Goal: Task Accomplishment & Management: Use online tool/utility

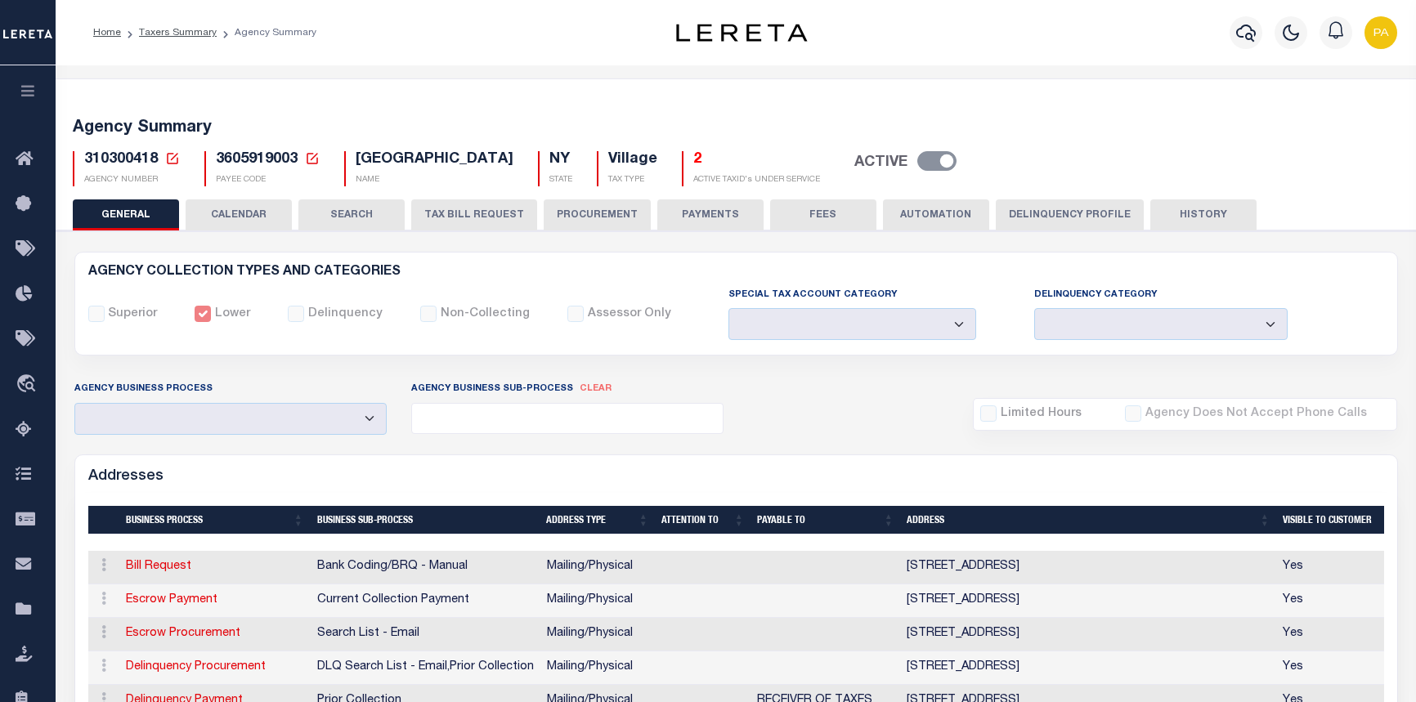
select select
click at [109, 34] on link "Home" at bounding box center [107, 33] width 28 height 10
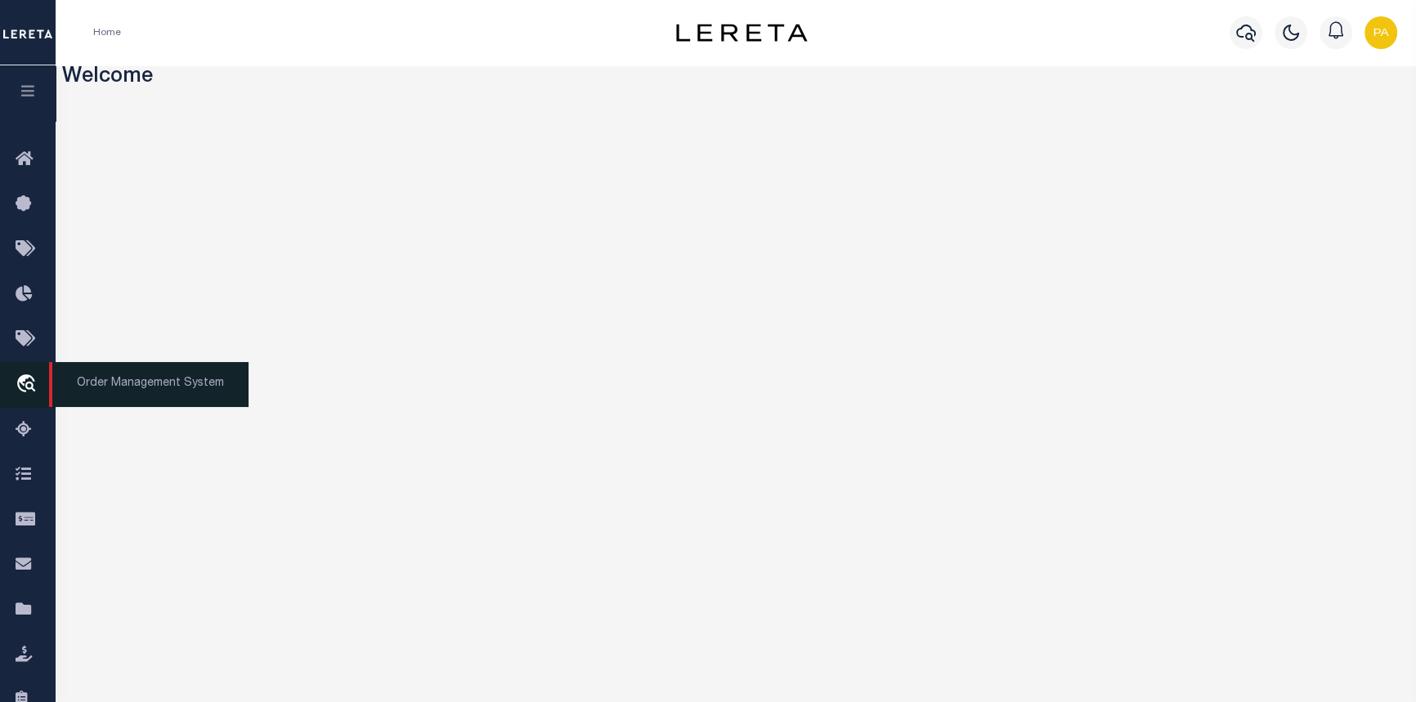
click at [110, 383] on span "Order Management System" at bounding box center [148, 384] width 199 height 45
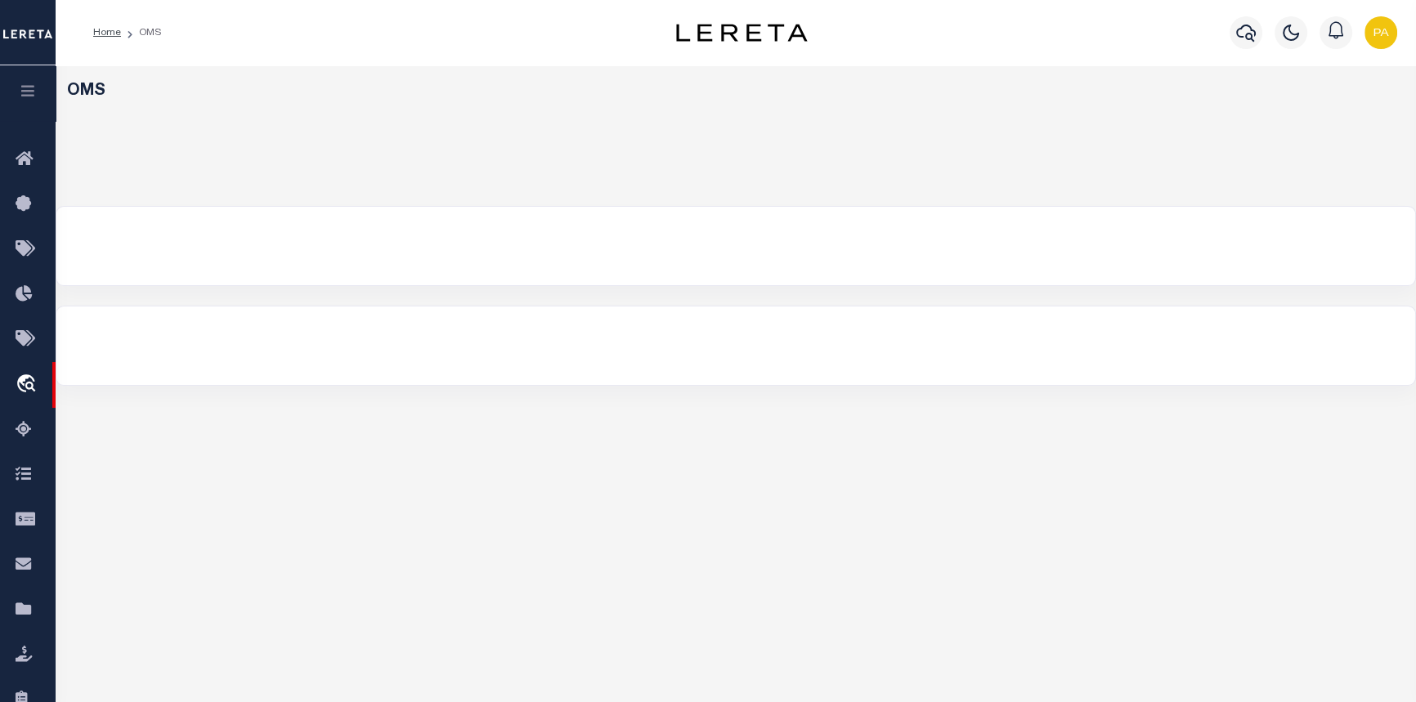
select select "200"
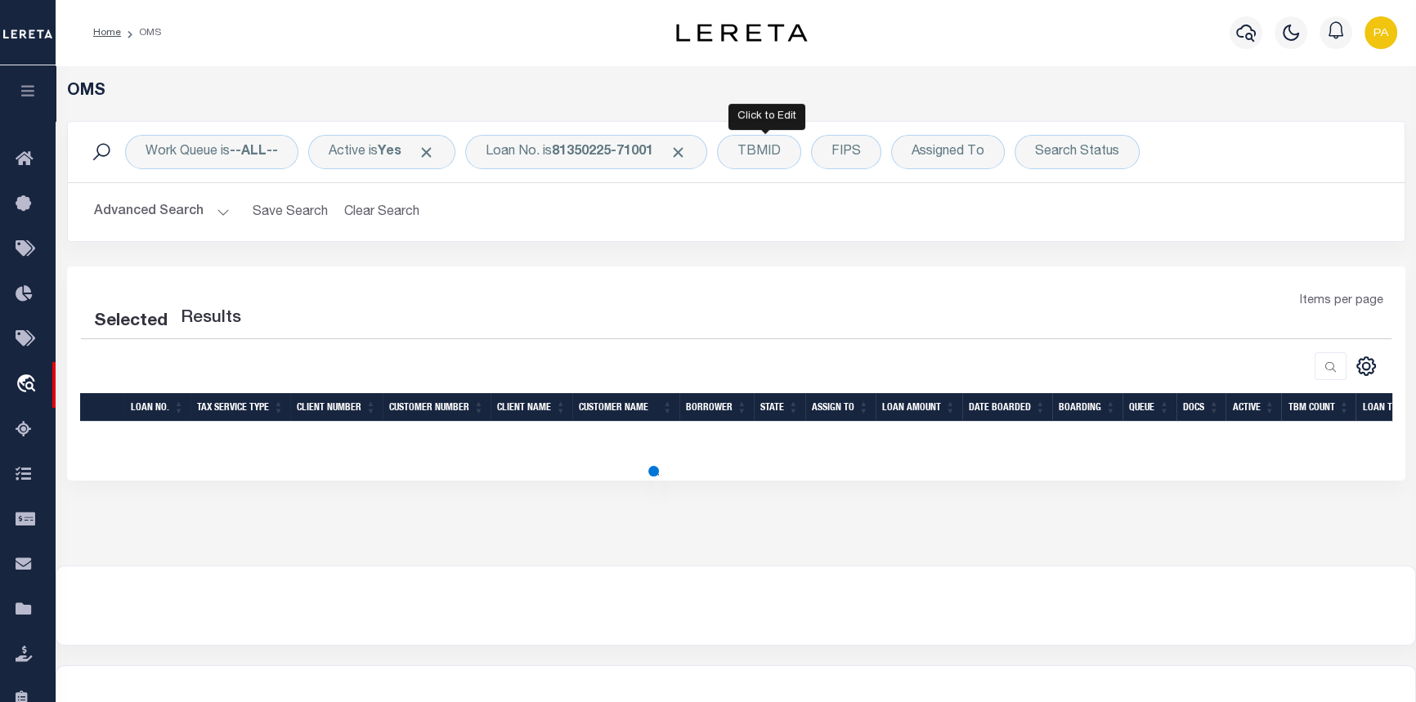
select select "200"
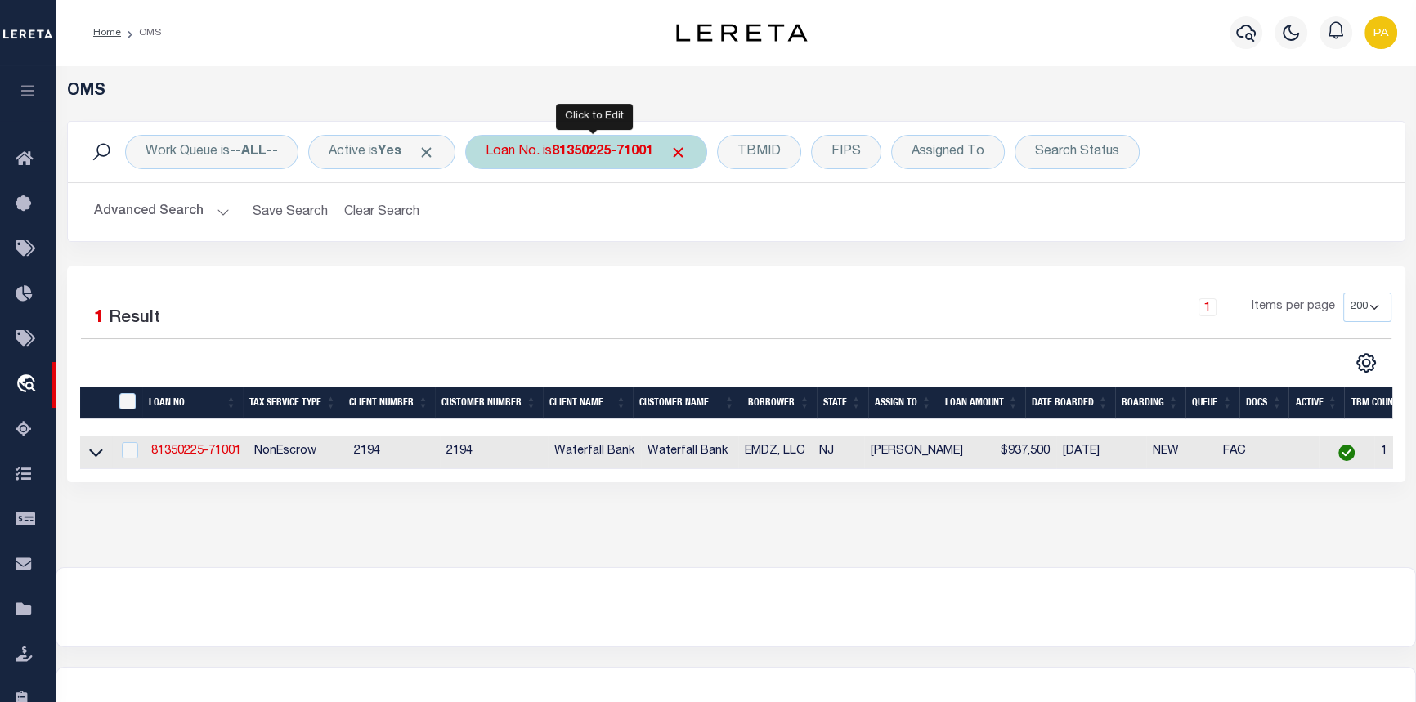
click at [592, 155] on b "81350225-71001" at bounding box center [602, 152] width 101 height 13
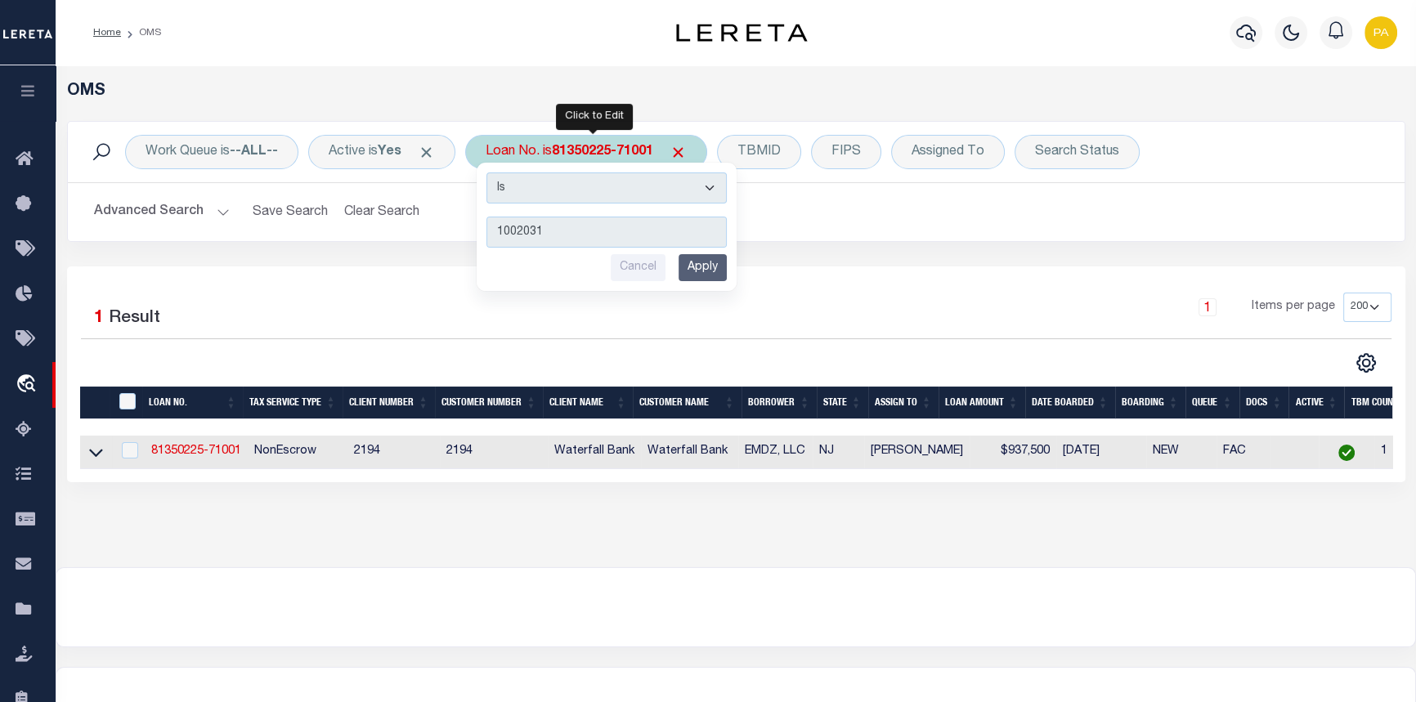
type input "10020318"
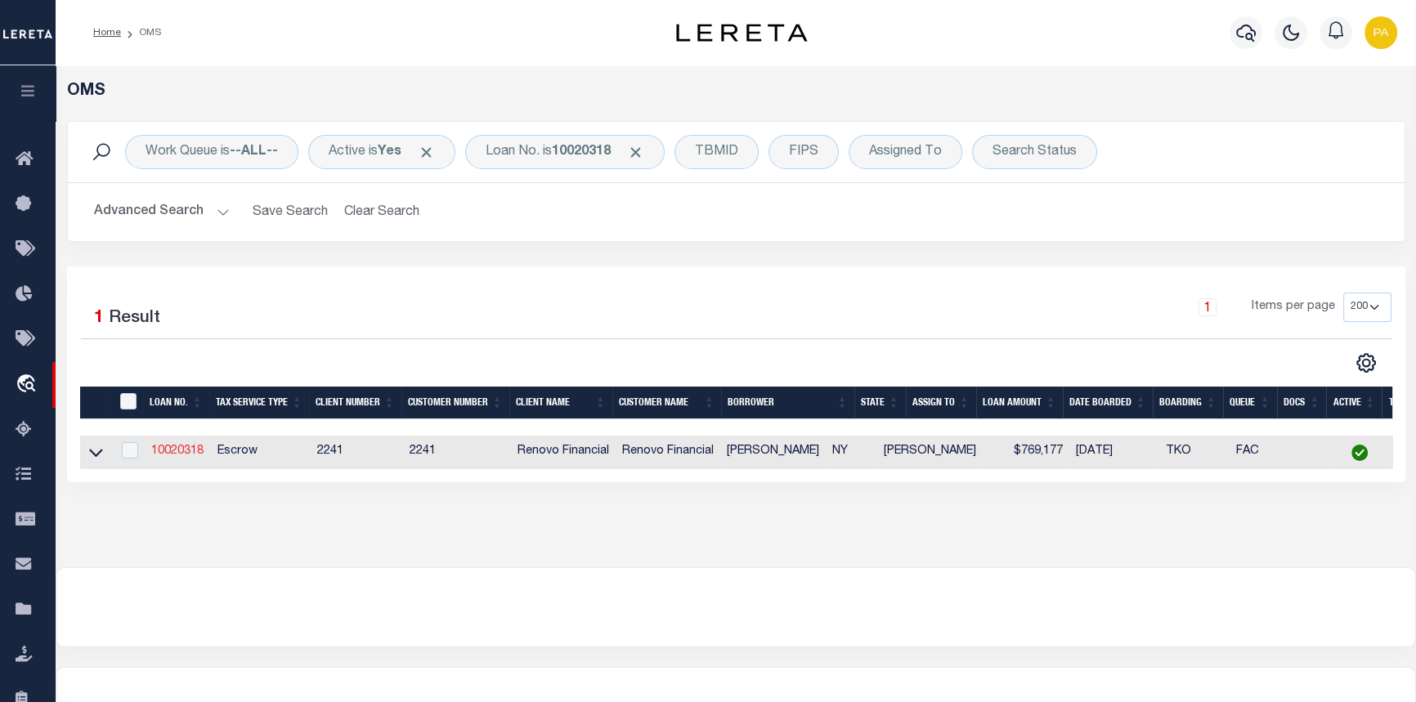
click at [181, 456] on link "10020318" at bounding box center [177, 451] width 52 height 11
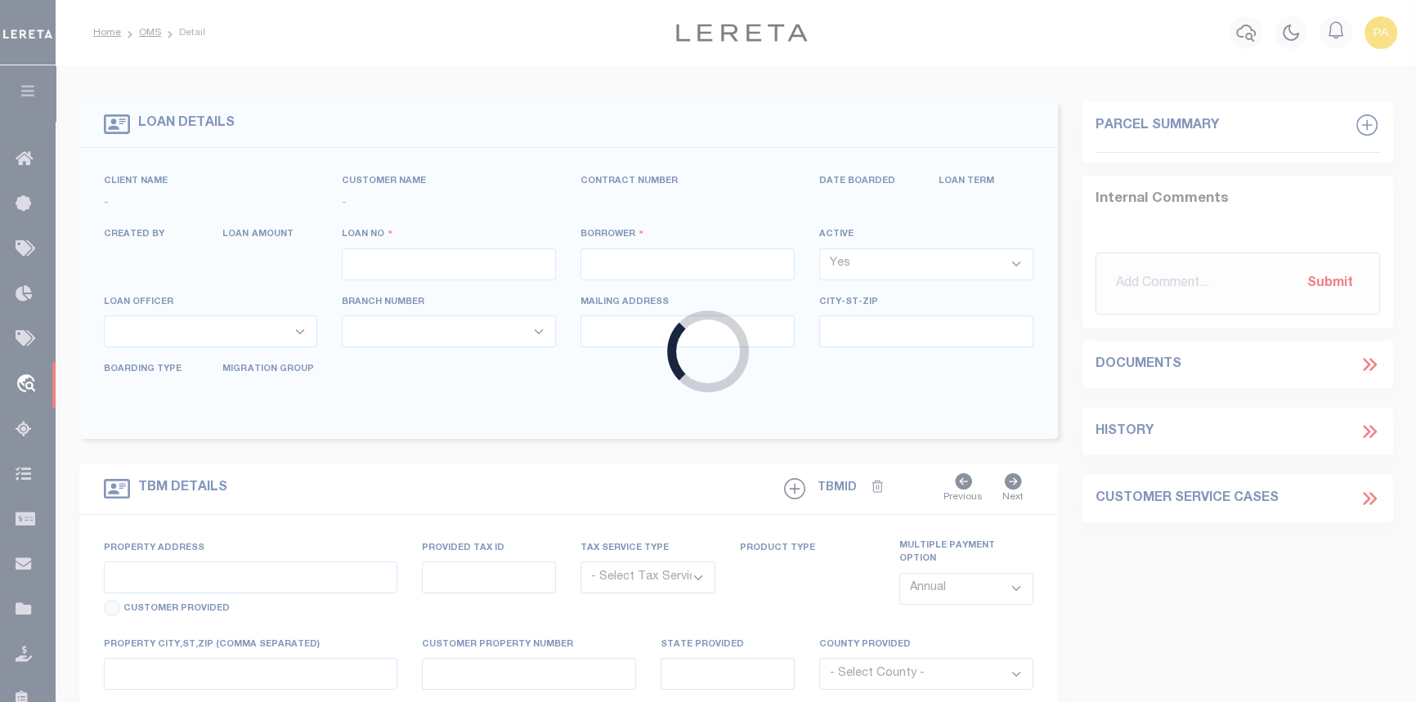
type input "10020318"
type input "[PERSON_NAME]"
select select
type input "[STREET_ADDRESS][PERSON_NAME]"
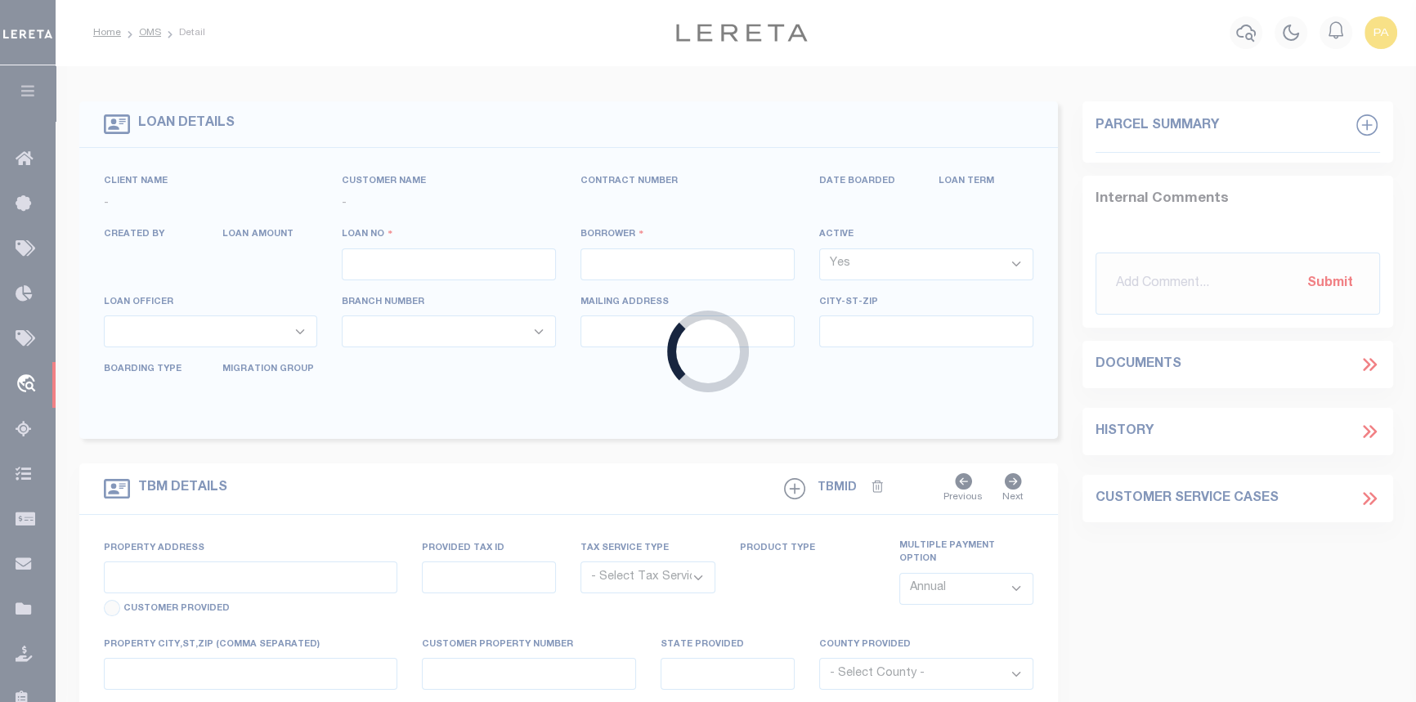
type input "CEDARHURST NY 11516"
select select "10"
select select "Escrow"
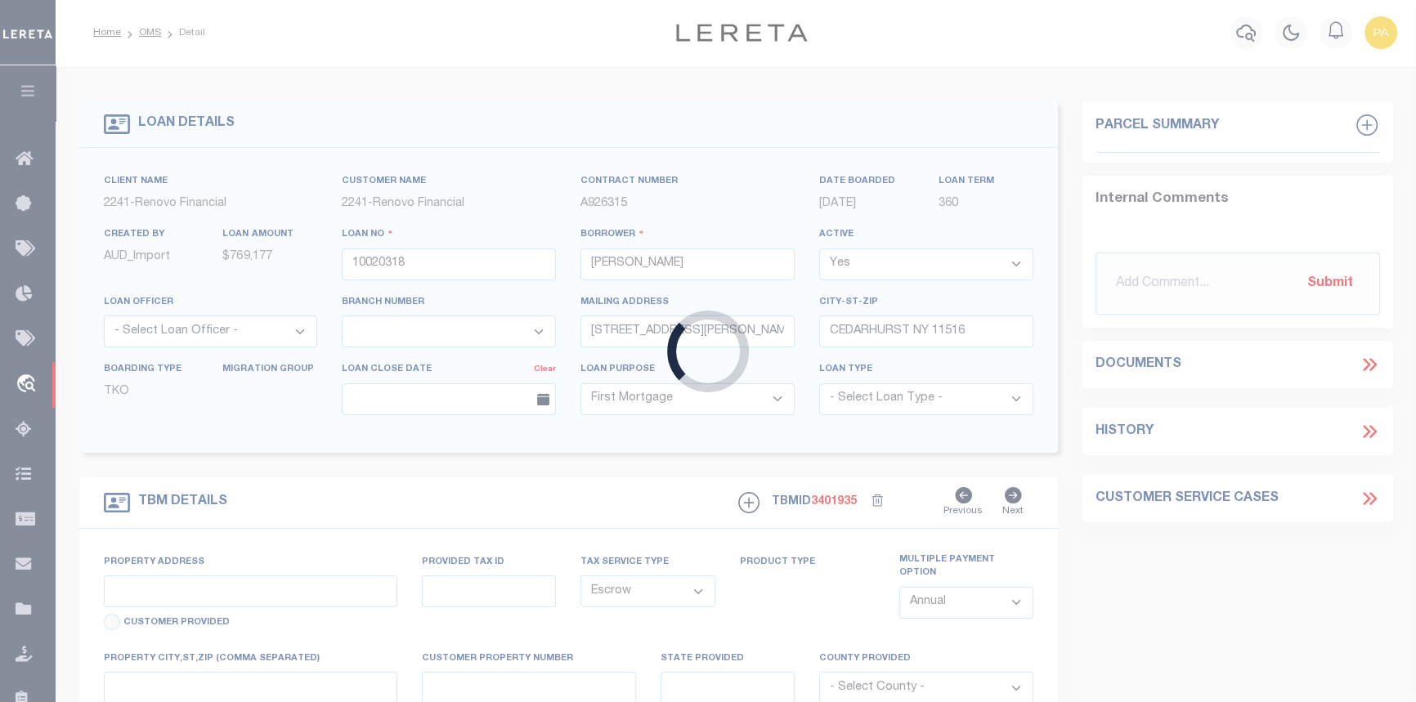
type input "[STREET_ADDRESS][PERSON_NAME]"
type input "39346 00210"
type input "CEDARHURST, NY 11516"
type input "a0kUS000007eBbp"
type input "NY"
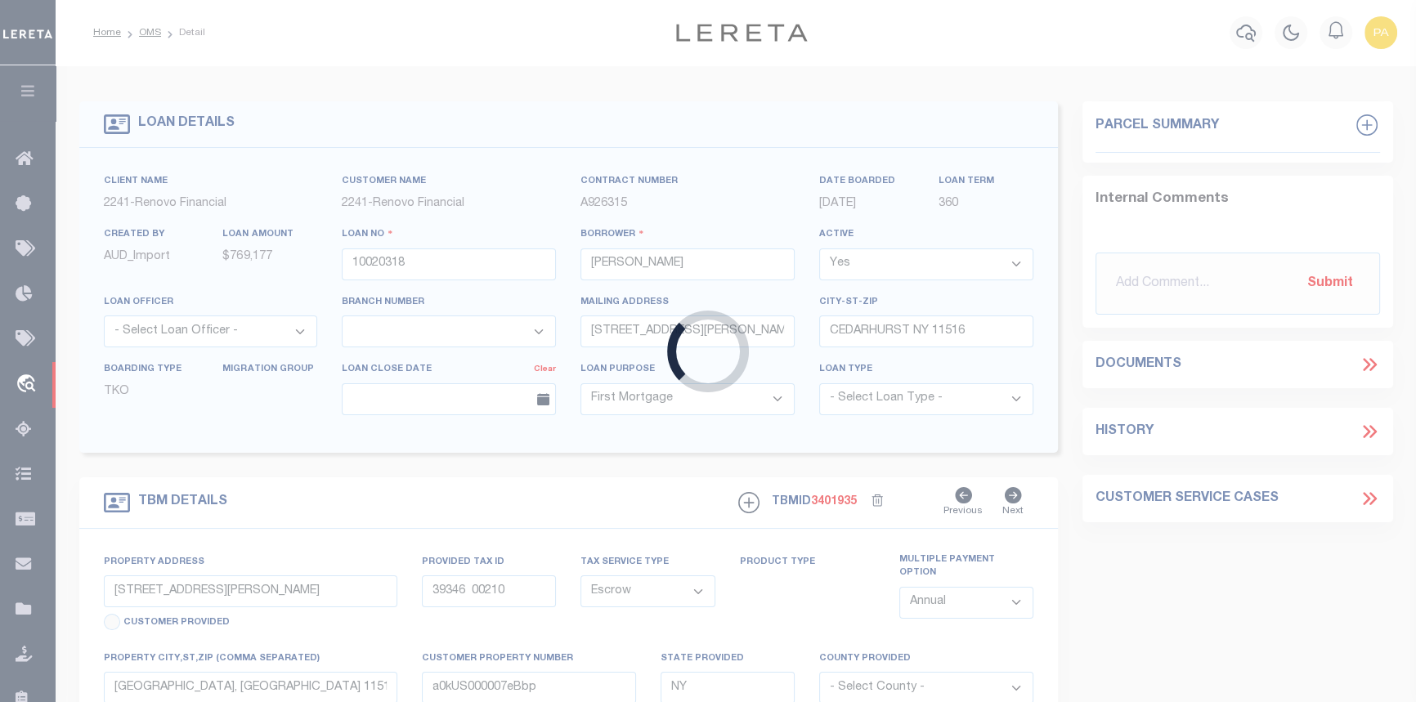
select select
type textarea "Liability Limited to Customer Provided Parcel"
select select "25067"
select select
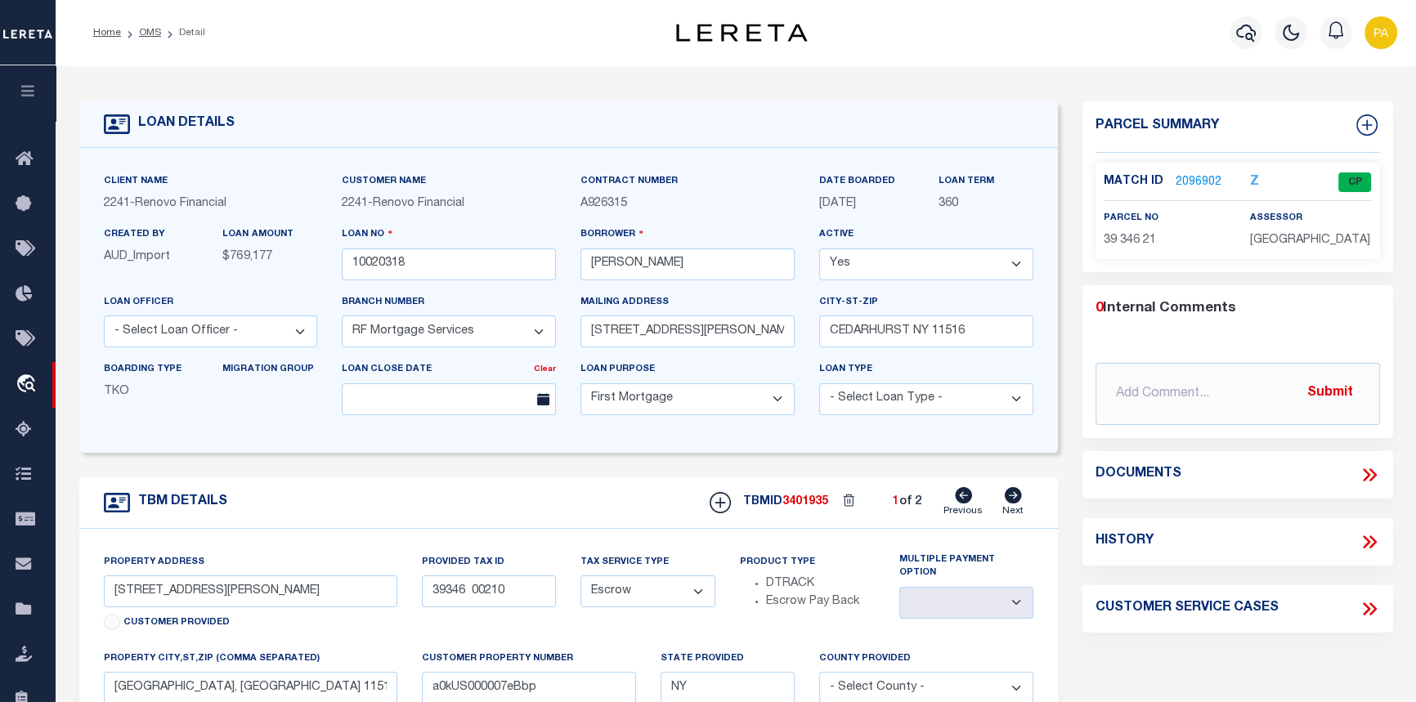
click at [1208, 168] on div "Match ID 2096902 Z CP parcel no 39 346 21" at bounding box center [1238, 211] width 284 height 96
click at [1195, 176] on link "2096902" at bounding box center [1199, 182] width 46 height 17
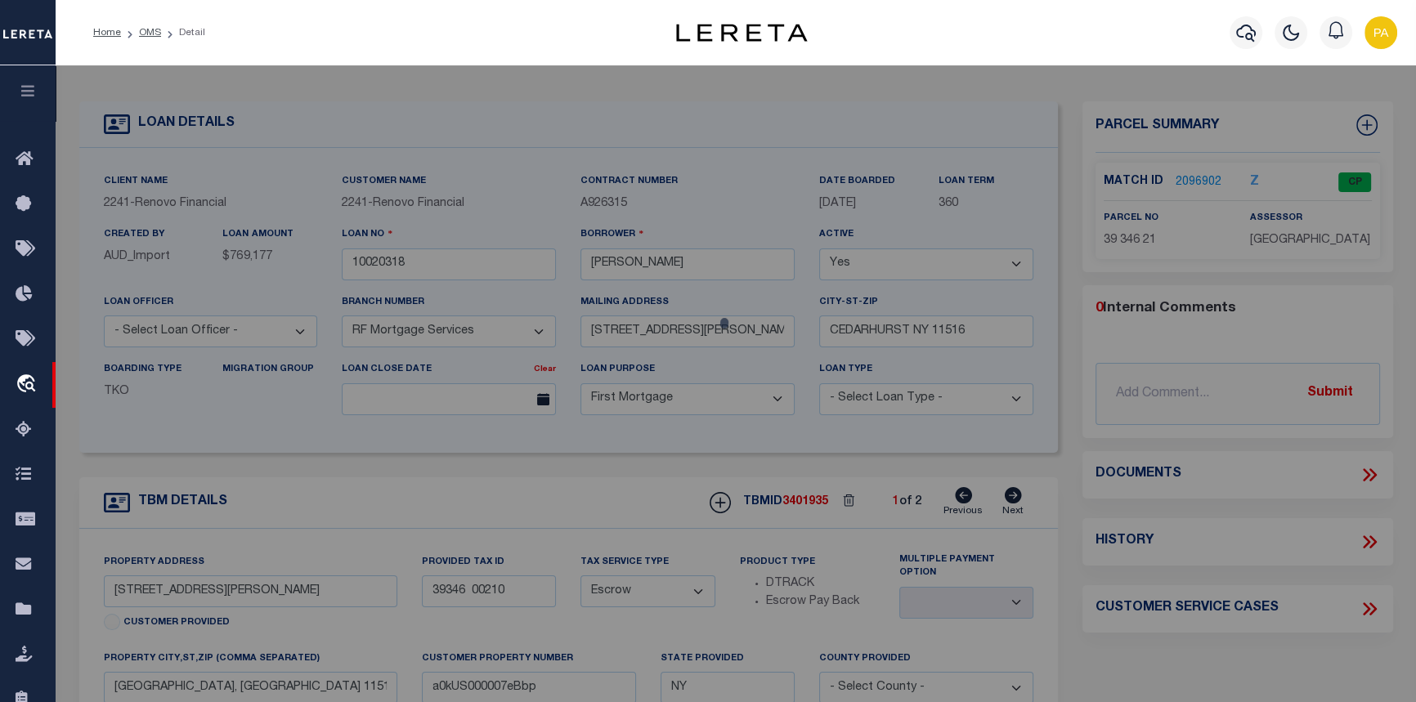
checkbox input "false"
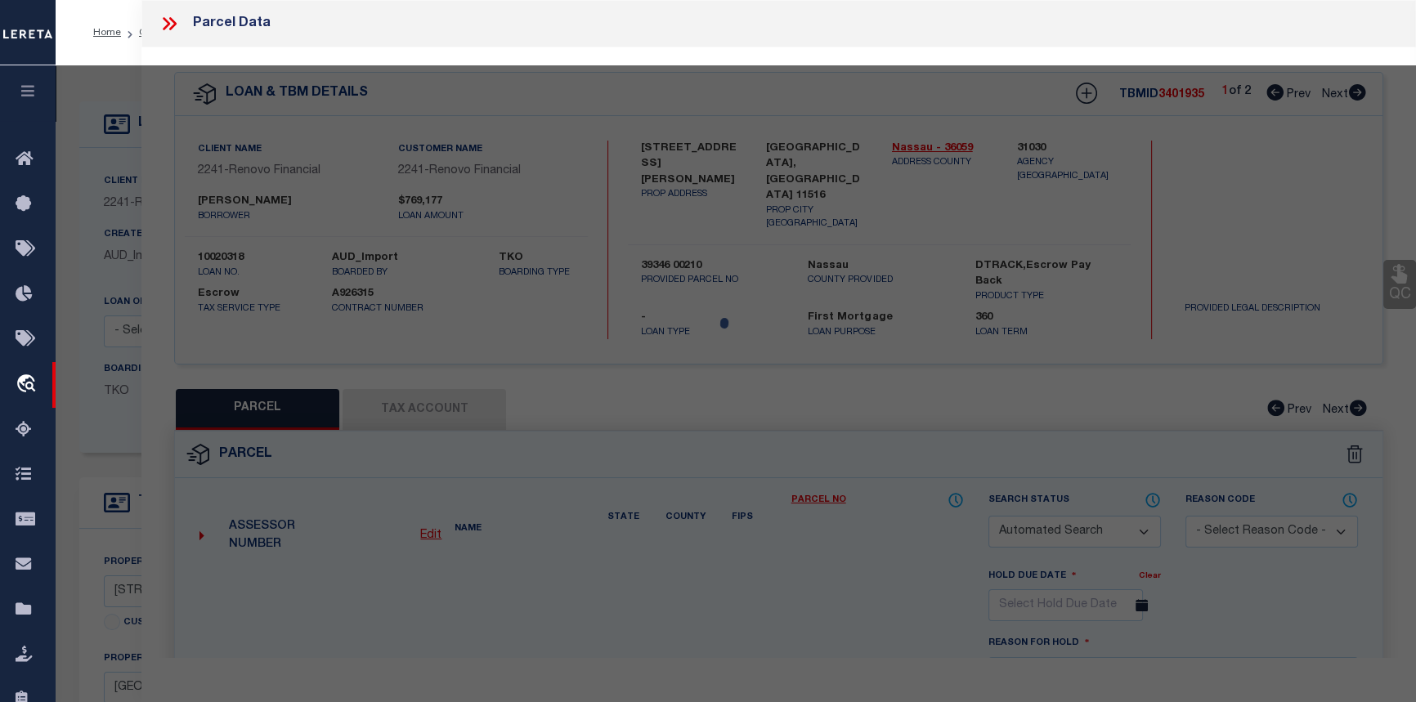
select select "CP"
select select
type input "350 LIVINGSTON PL"
checkbox input "false"
type input "CEDARHURST, NY 11516"
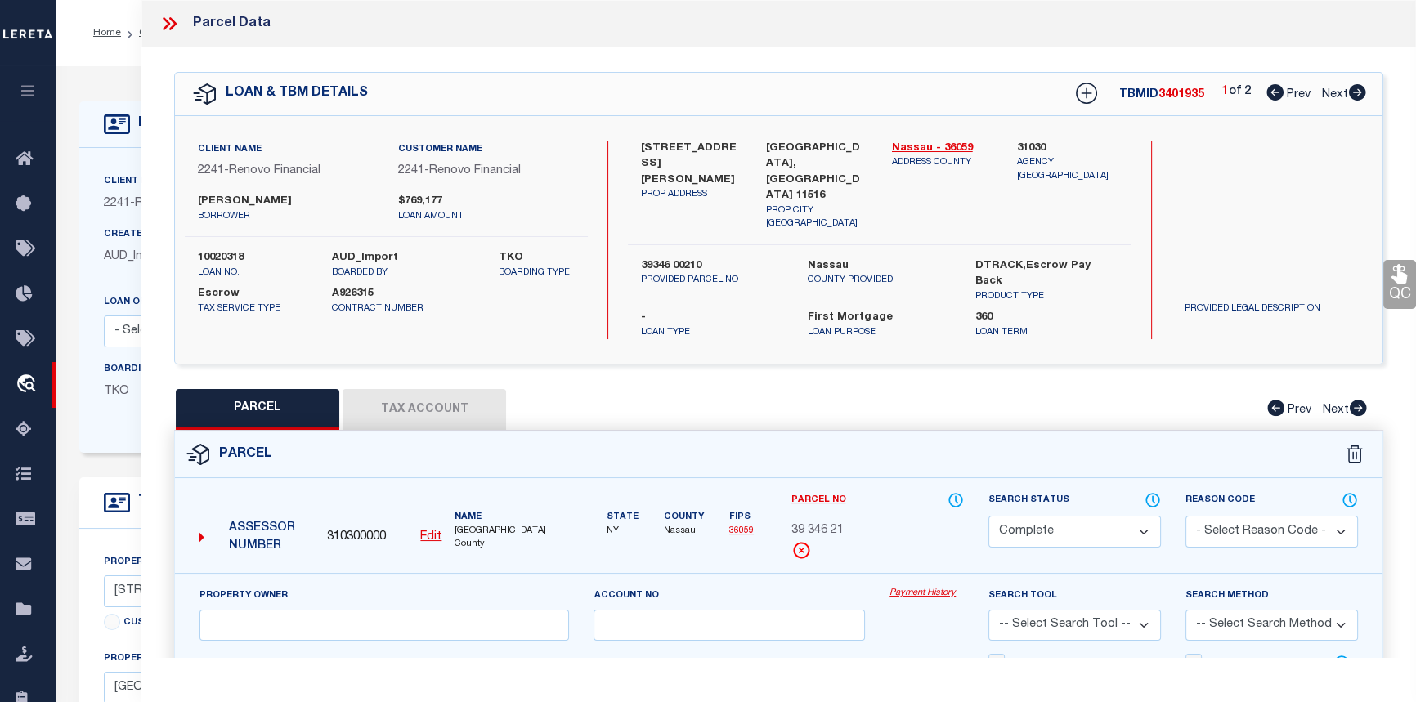
click at [923, 587] on link "Payment History" at bounding box center [927, 594] width 74 height 14
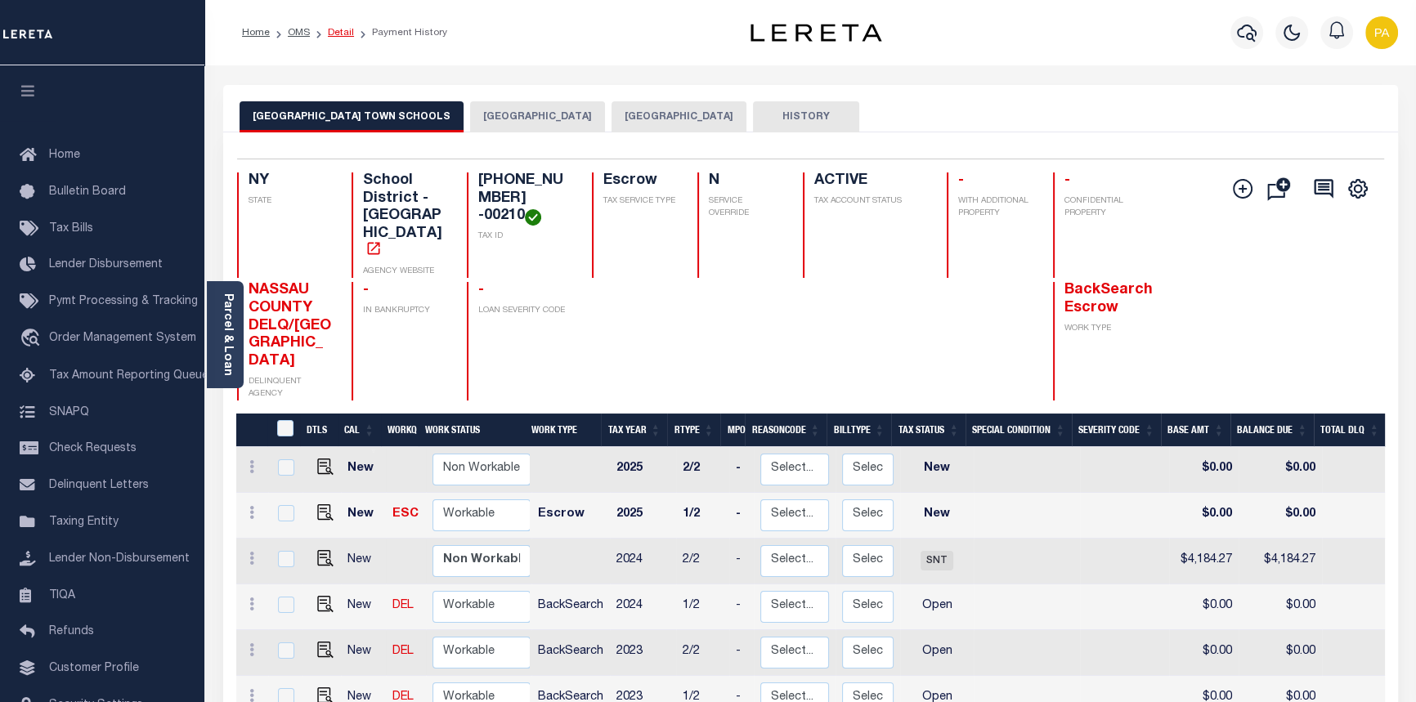
click at [337, 29] on link "Detail" at bounding box center [341, 33] width 26 height 10
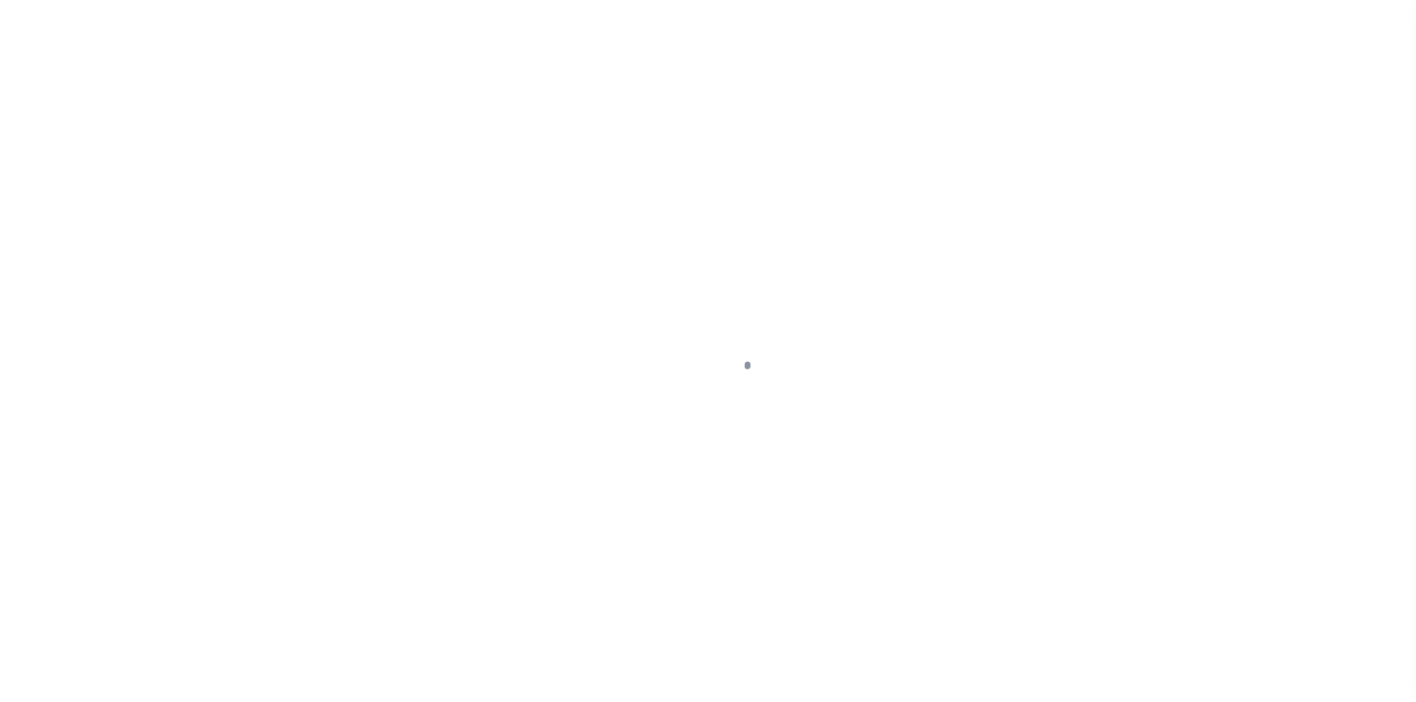
select select "10"
select select "Escrow"
type input "350 LIVINGSTON PLACE"
type input "39346 00210"
type input "CEDARHURST, NY 11516"
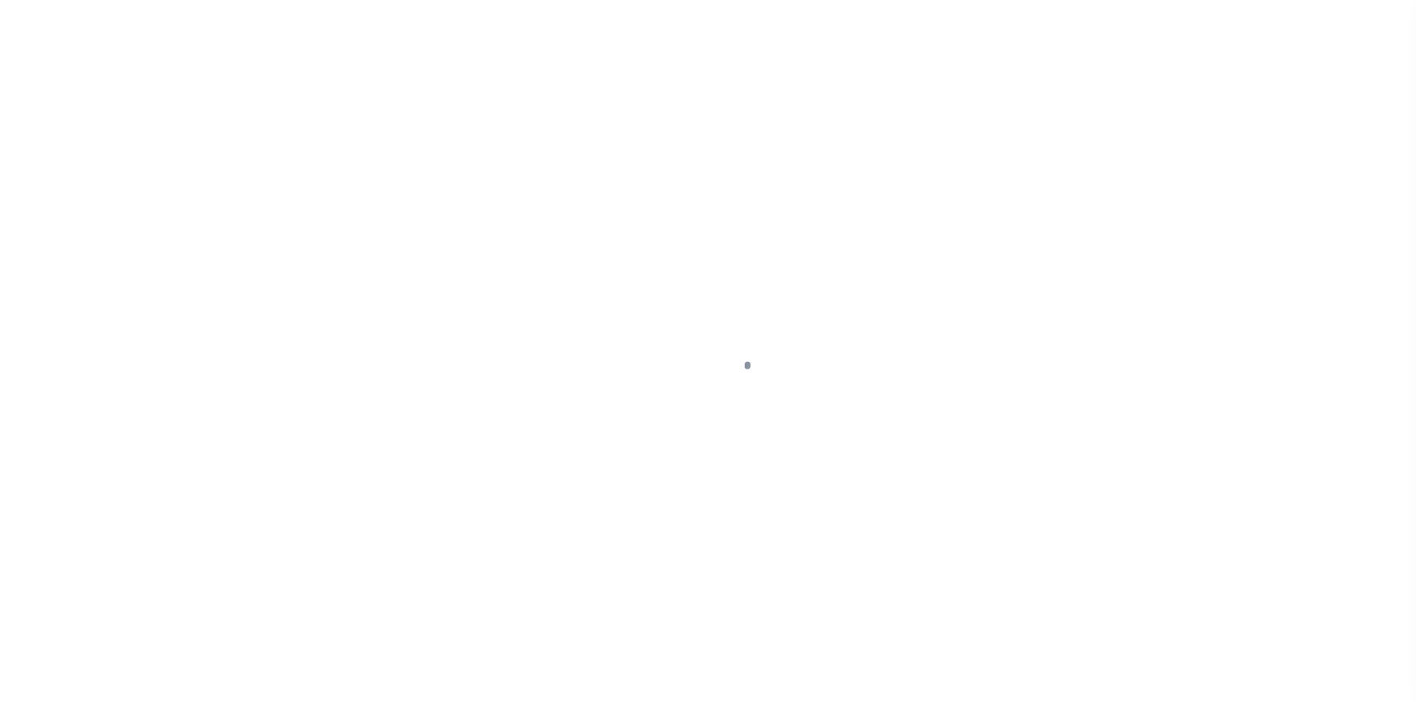
type input "a0kUS000007eBbp"
type input "NY"
select select
type textarea "Liability Limited to Customer Provided Parcel"
select select "25067"
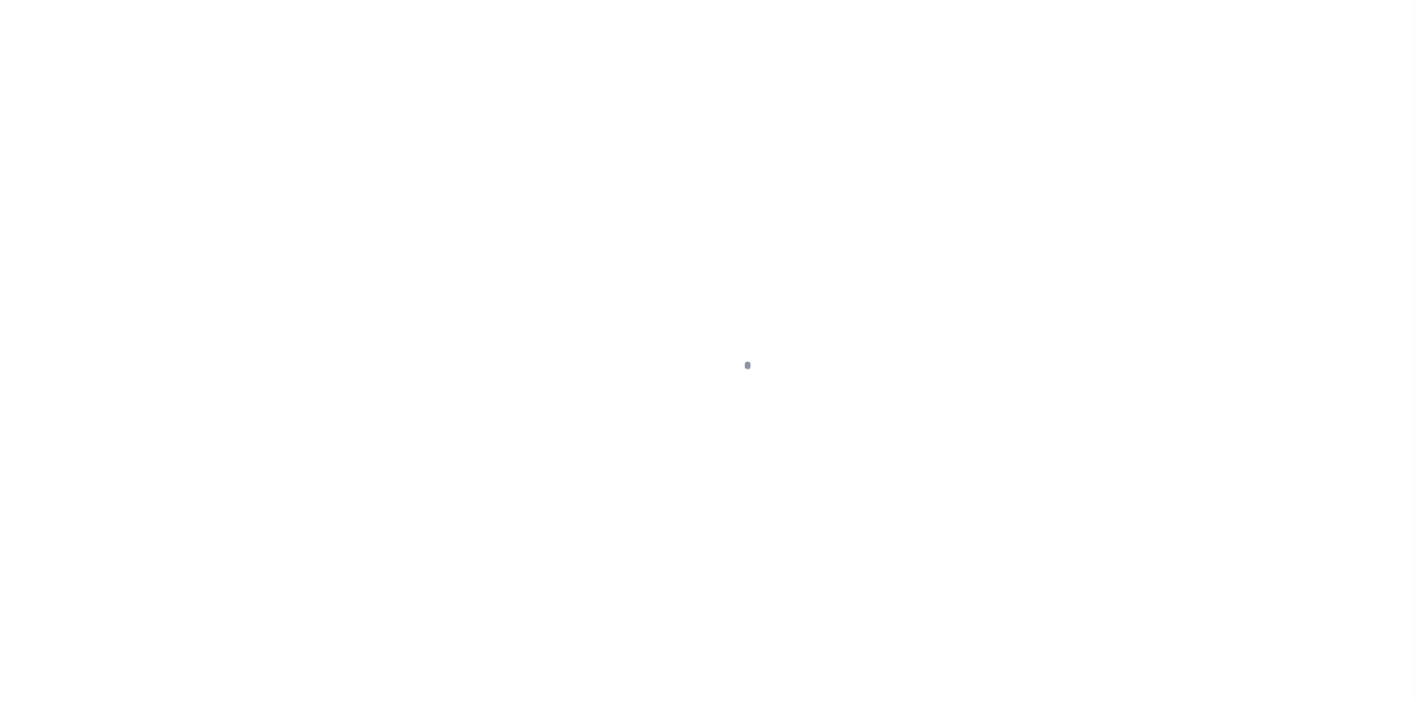
select select
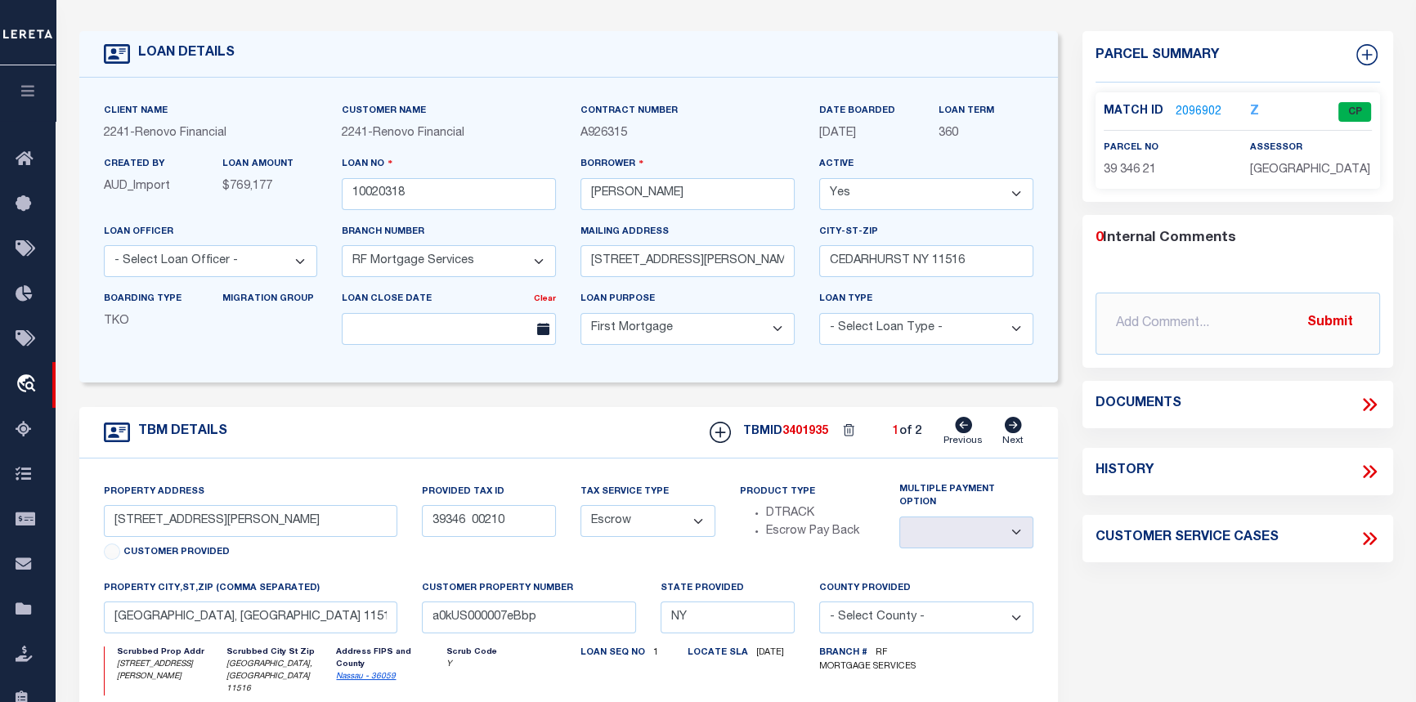
scroll to position [74, 0]
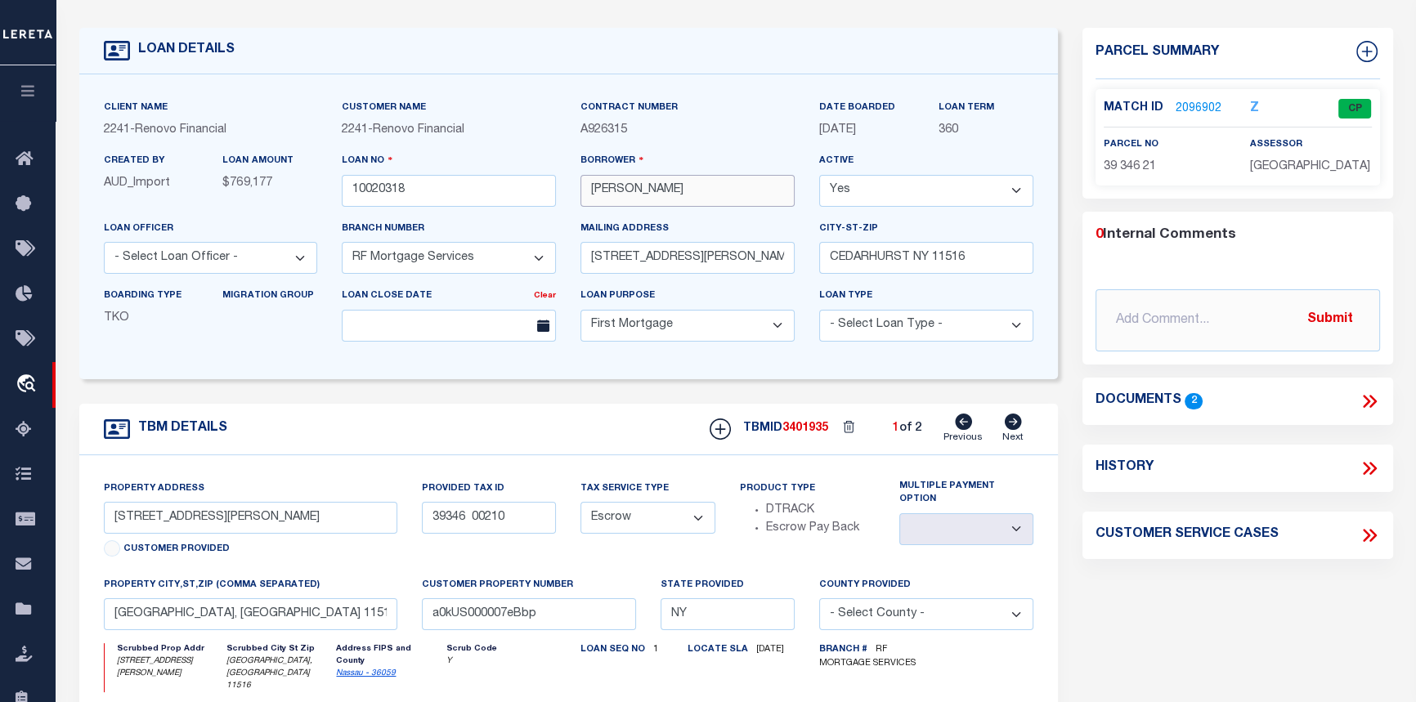
drag, startPoint x: 717, startPoint y: 191, endPoint x: 574, endPoint y: 199, distance: 143.3
click at [574, 199] on div "Borrower ABRAHAM ENDZWEIG" at bounding box center [687, 185] width 239 height 67
click at [1189, 110] on link "2096902" at bounding box center [1199, 109] width 46 height 17
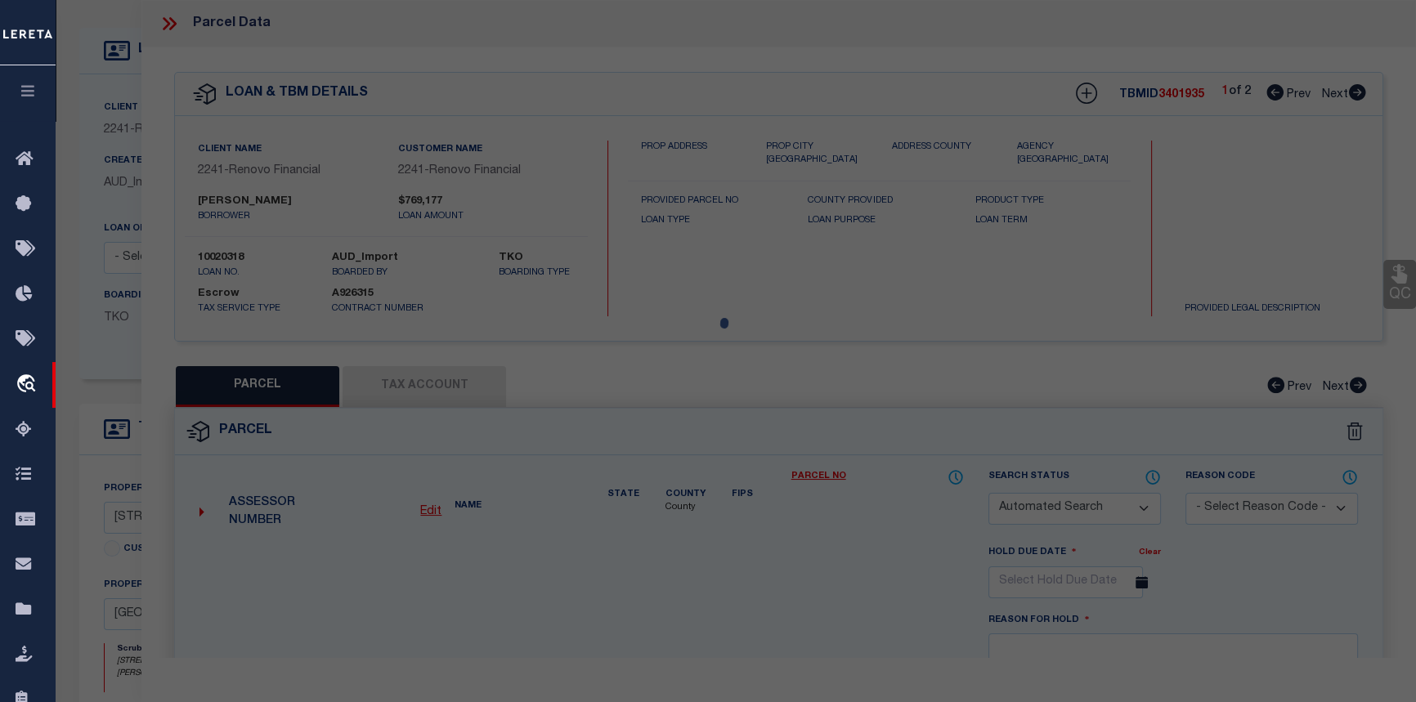
checkbox input "false"
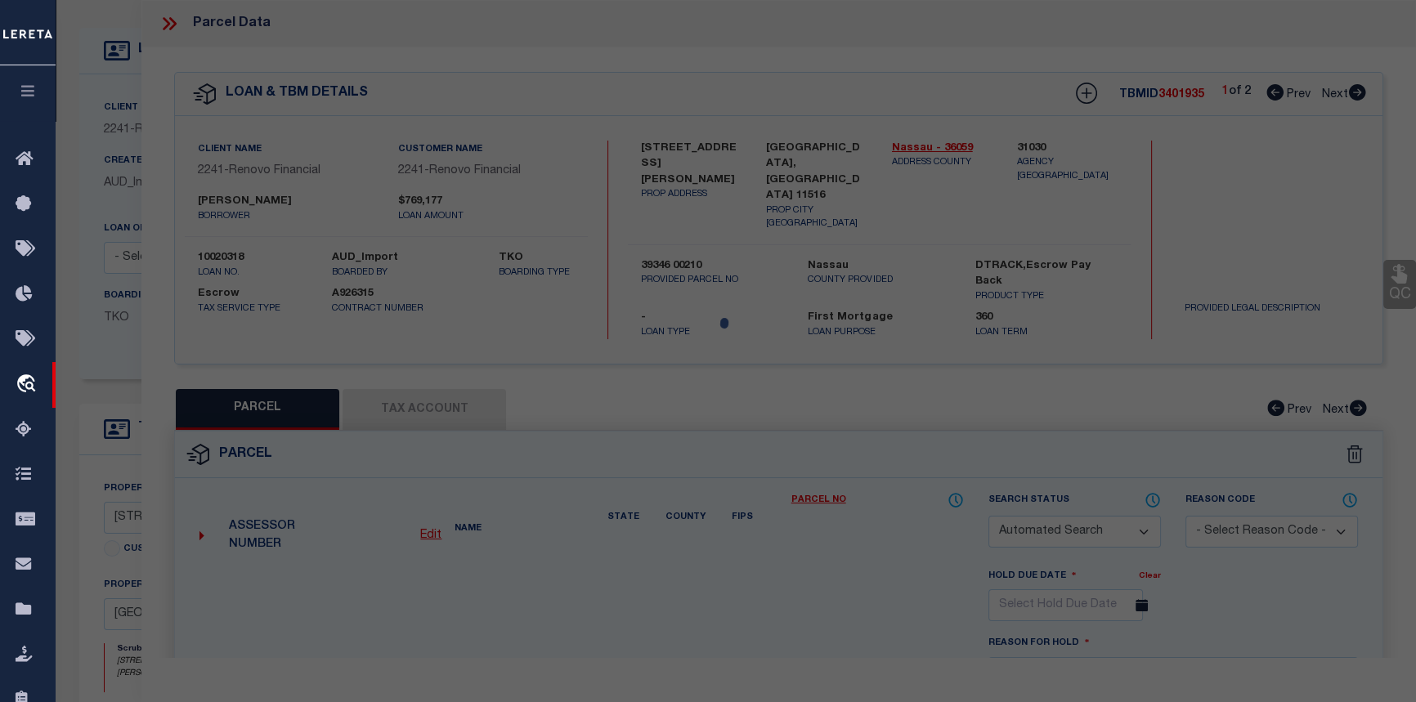
select select "CP"
select select
type input "350 LIVINGSTON PL"
checkbox input "false"
type input "[GEOGRAPHIC_DATA], [GEOGRAPHIC_DATA] 11516"
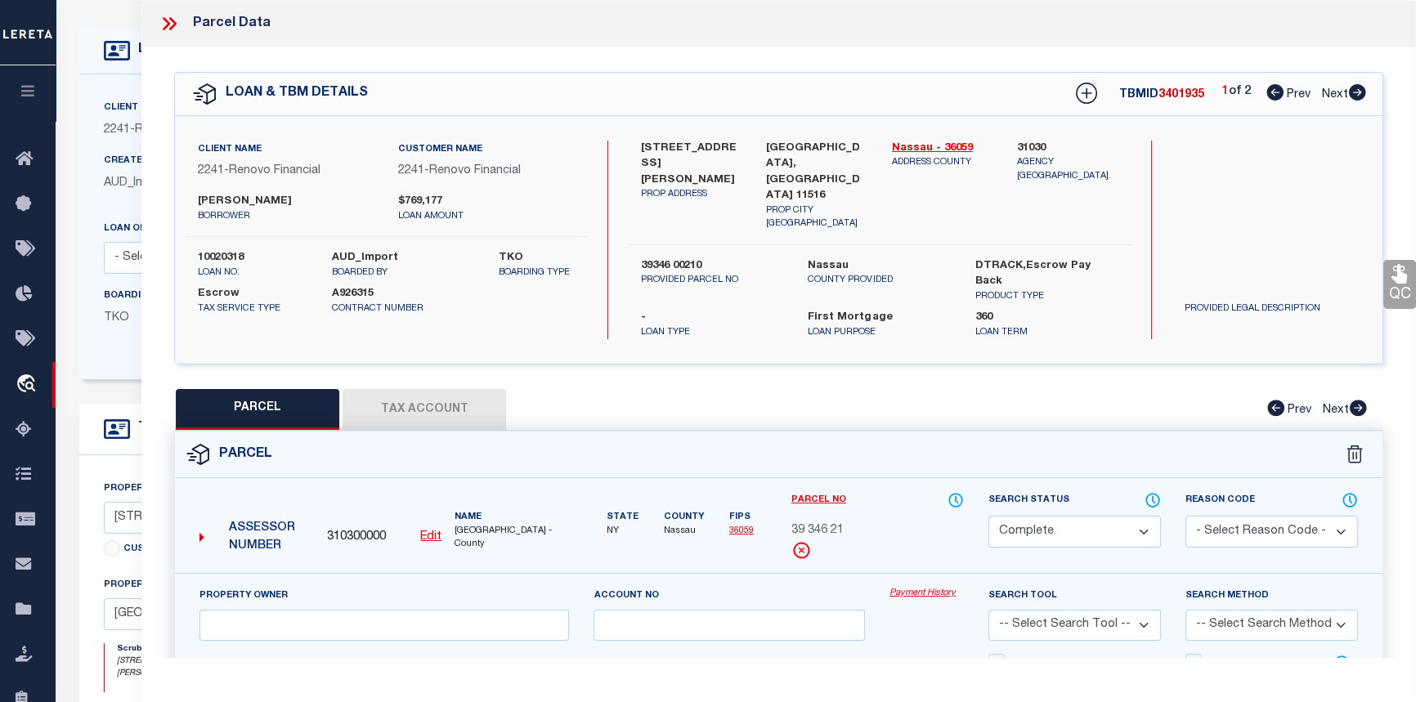
click at [921, 587] on link "Payment History" at bounding box center [927, 594] width 74 height 14
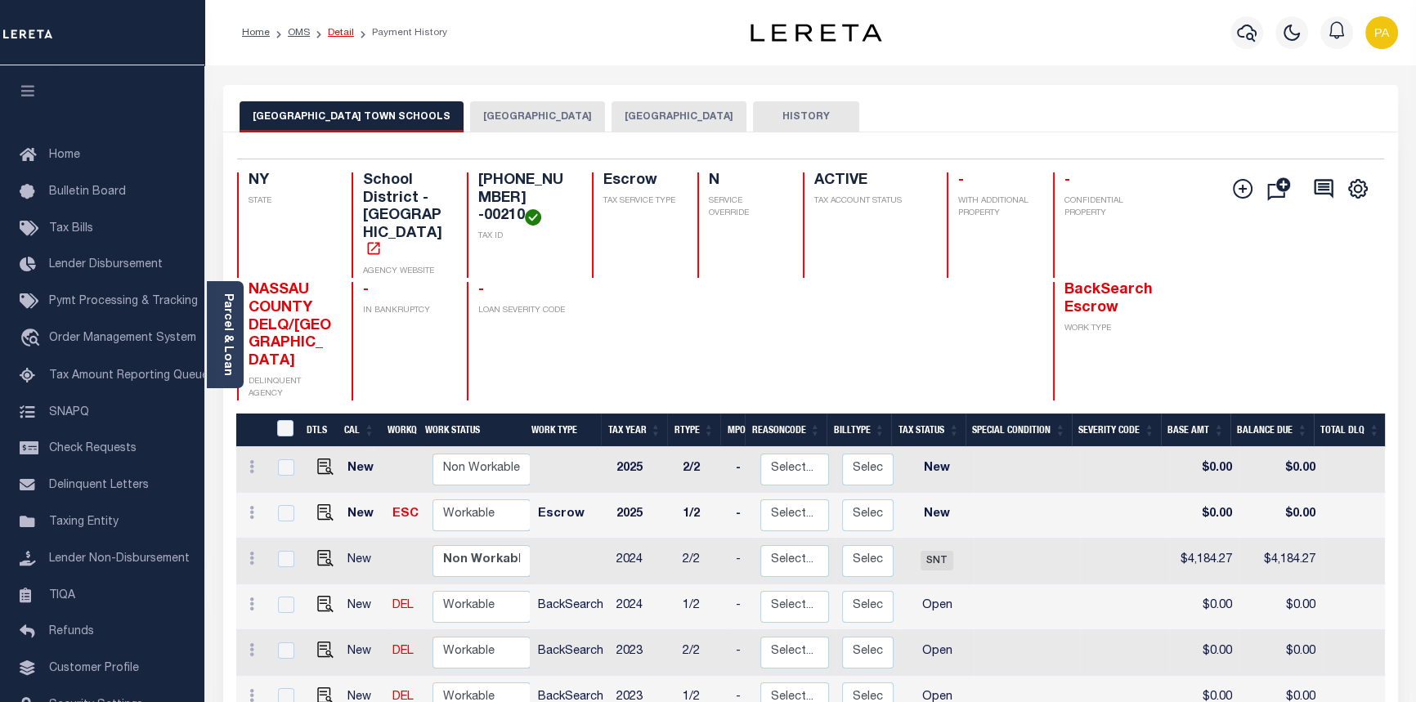
click at [337, 30] on link "Detail" at bounding box center [341, 33] width 26 height 10
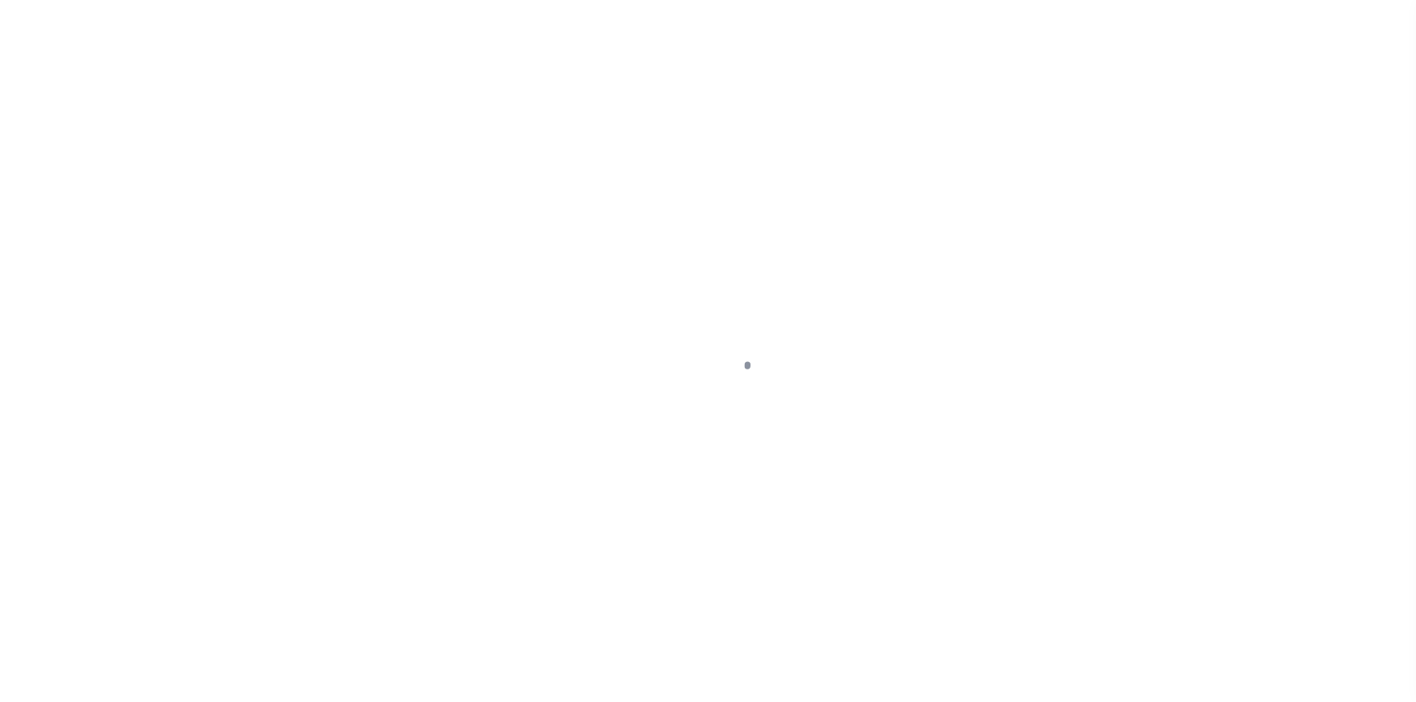
select select "10"
select select "Escrow"
type input "[STREET_ADDRESS][PERSON_NAME]"
type input "39346 00210"
type input "CEDARHURST, NY 11516"
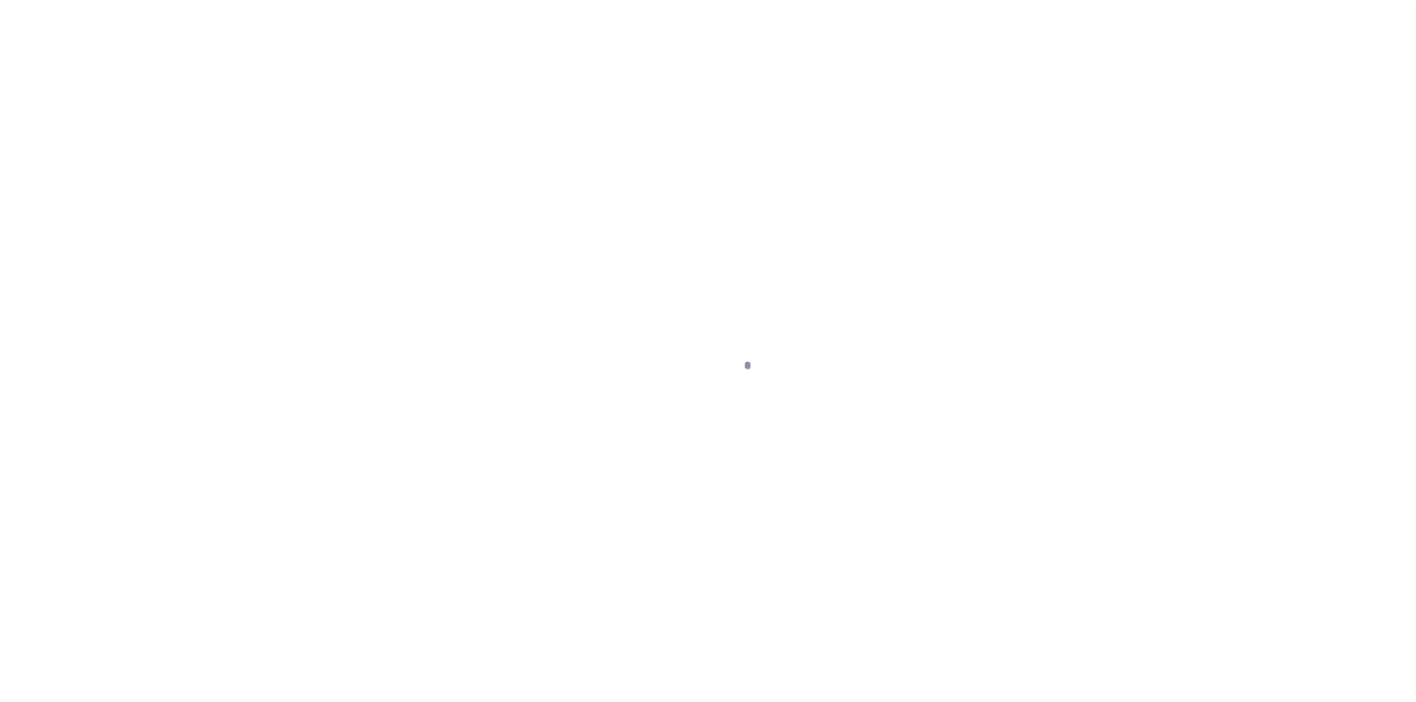
type input "a0kUS000007eBbp"
type input "NY"
select select
type textarea "Liability Limited to Customer Provided Parcel"
select select "25067"
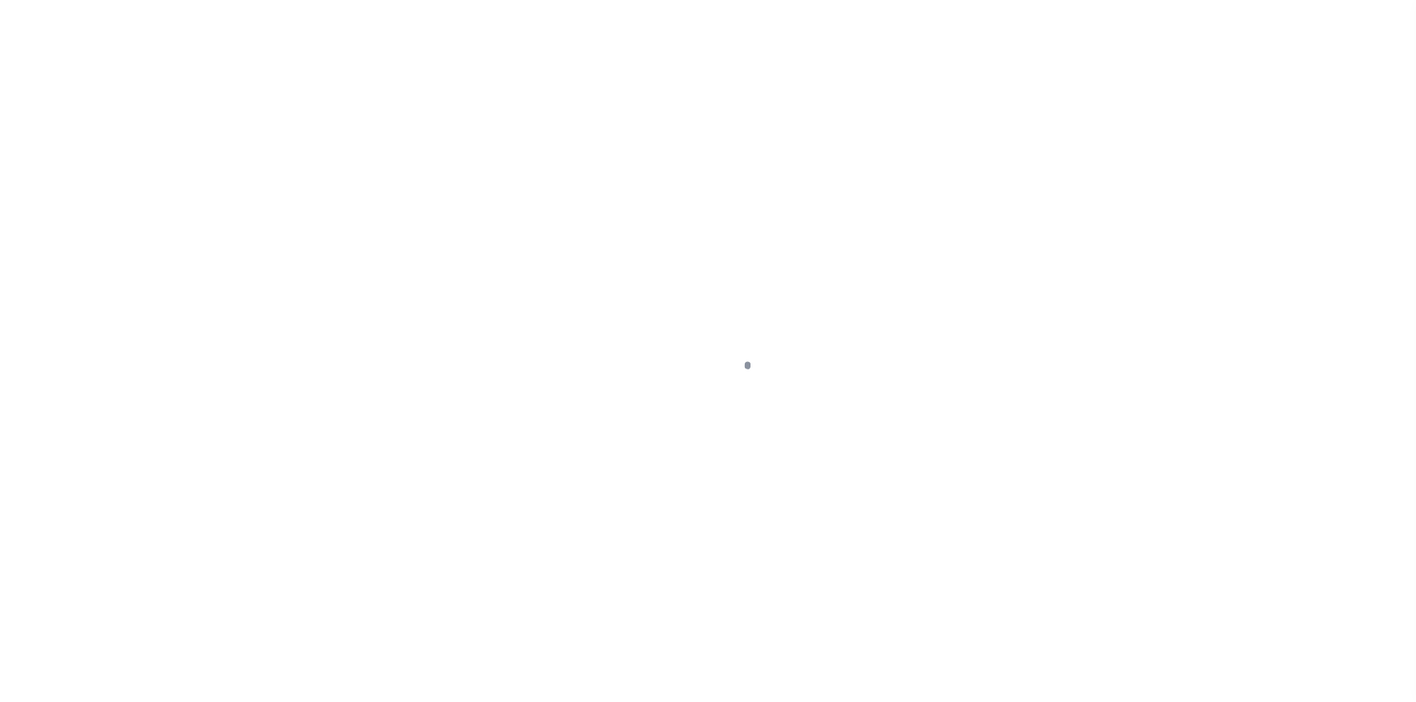
select select
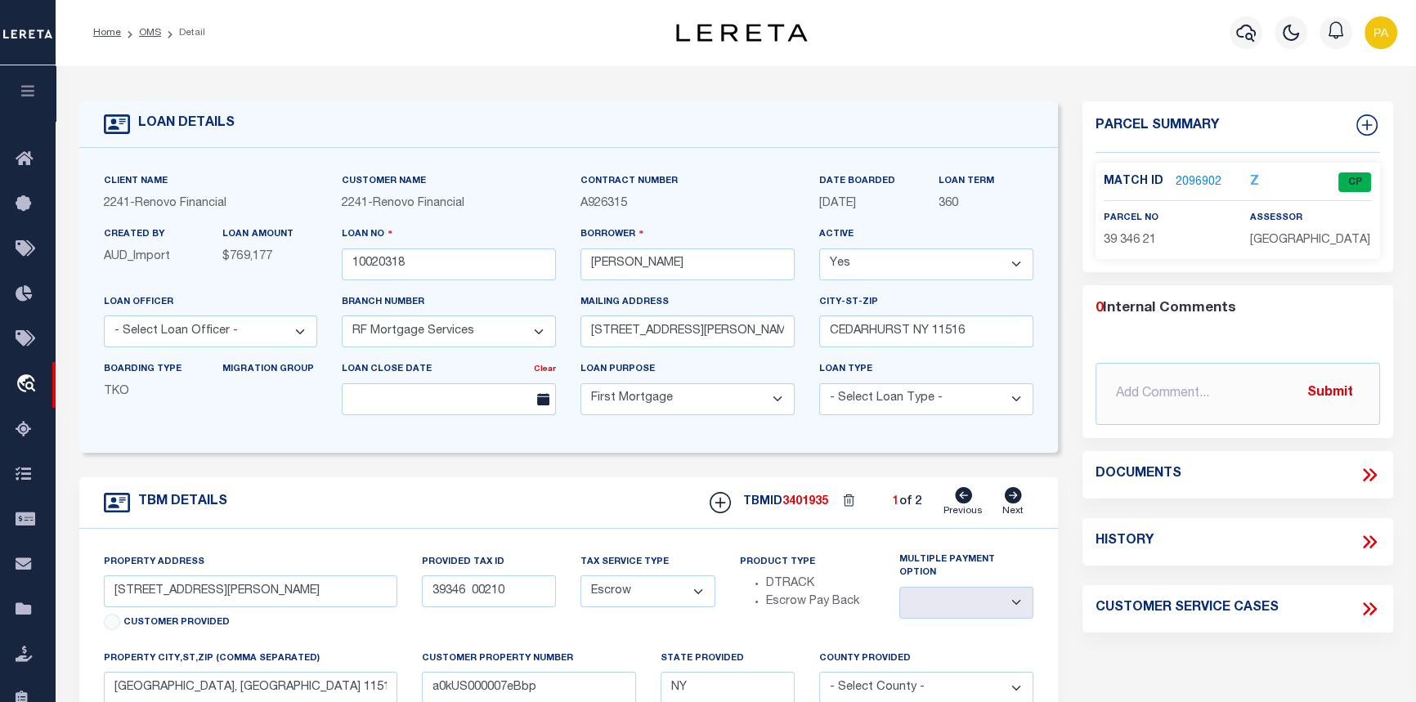
click at [1196, 186] on link "2096902" at bounding box center [1199, 182] width 46 height 17
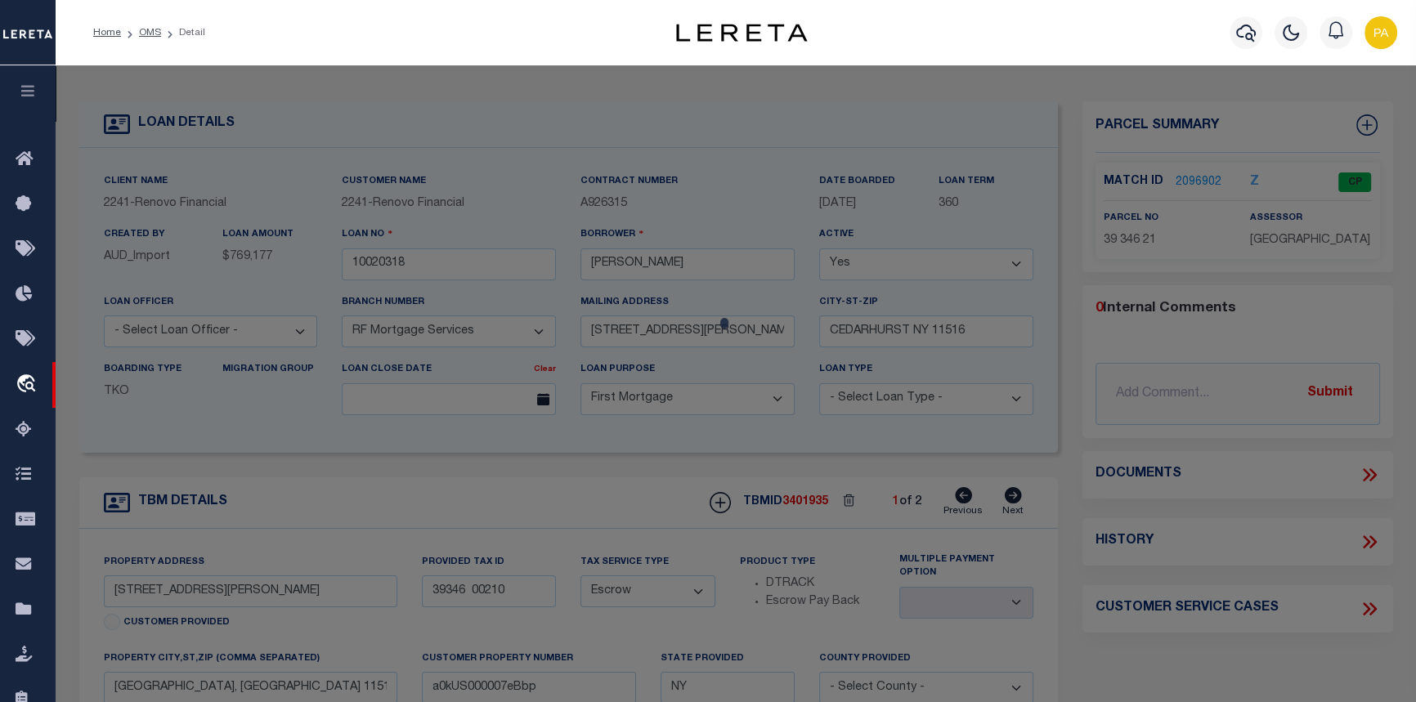
checkbox input "false"
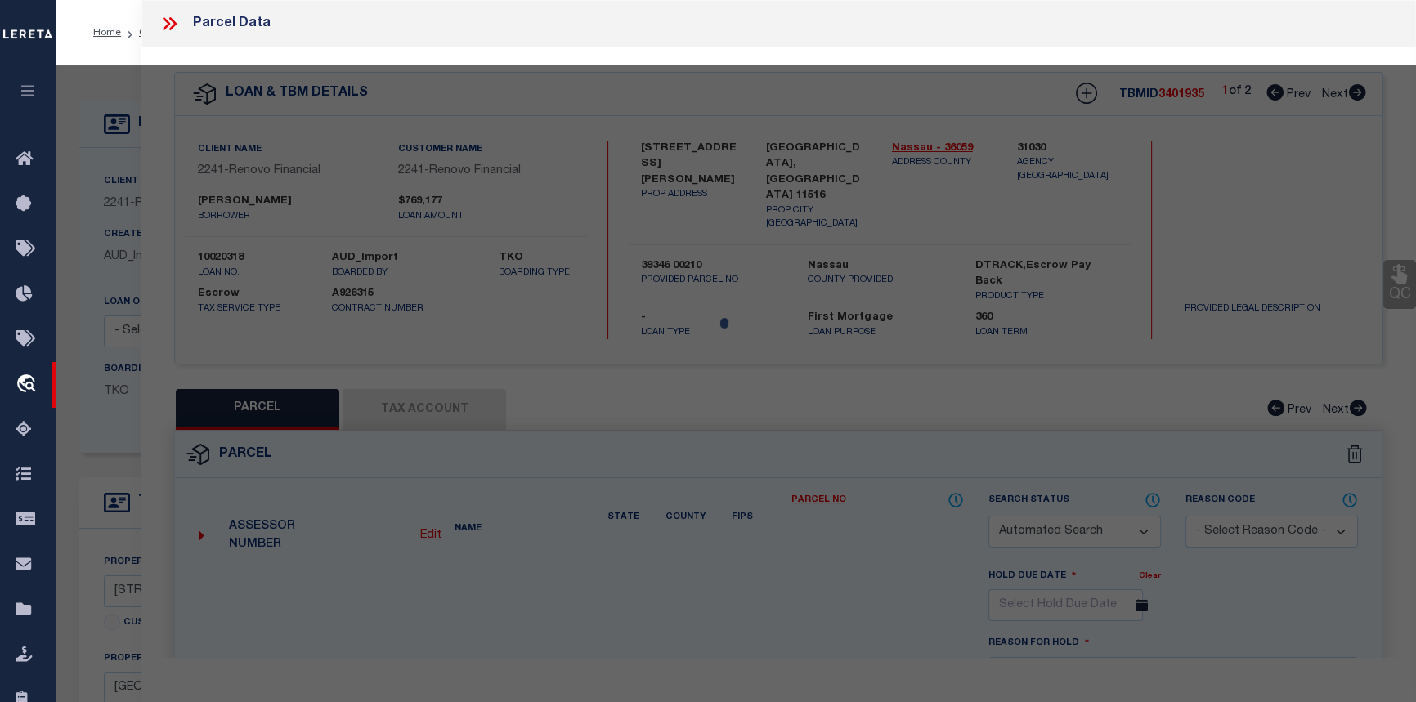
select select "CP"
select select
type input "350 LIVINGSTON PL"
checkbox input "false"
type input "CEDARHURST, NY 11516"
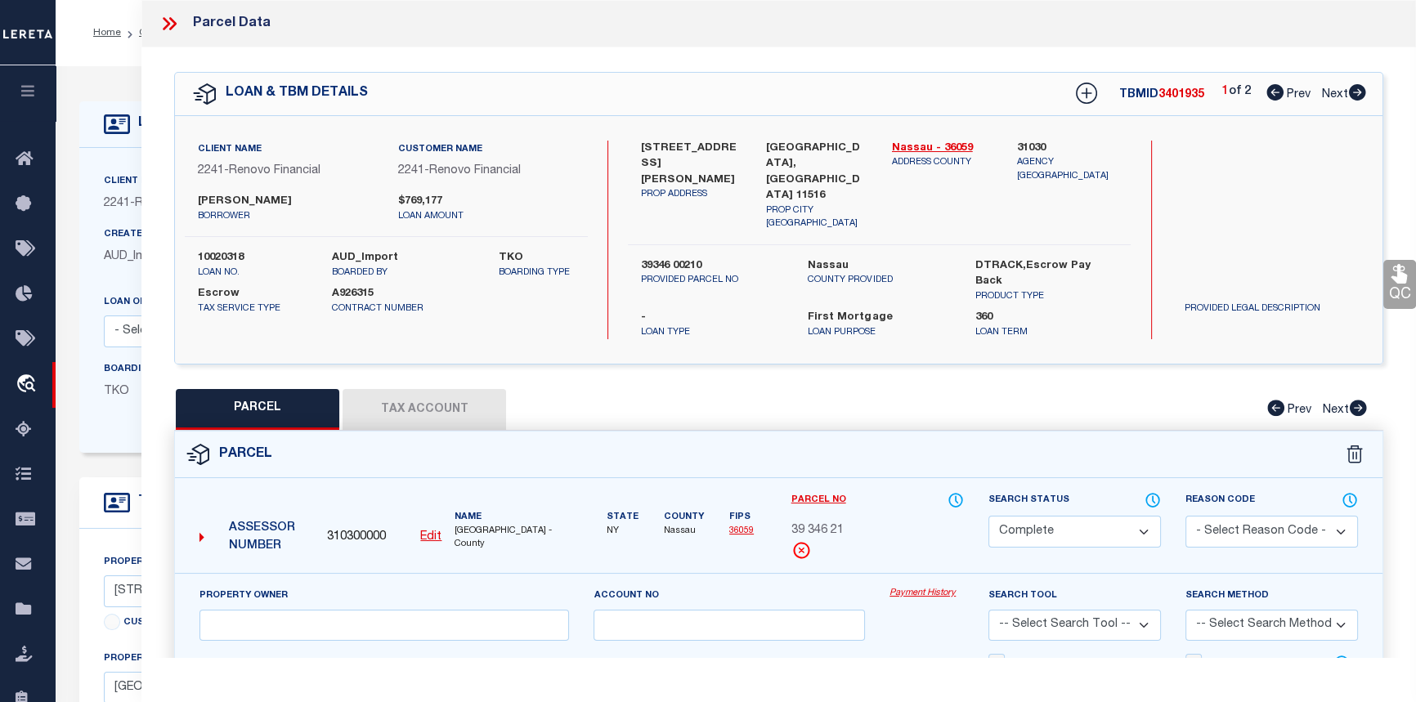
scroll to position [558, 0]
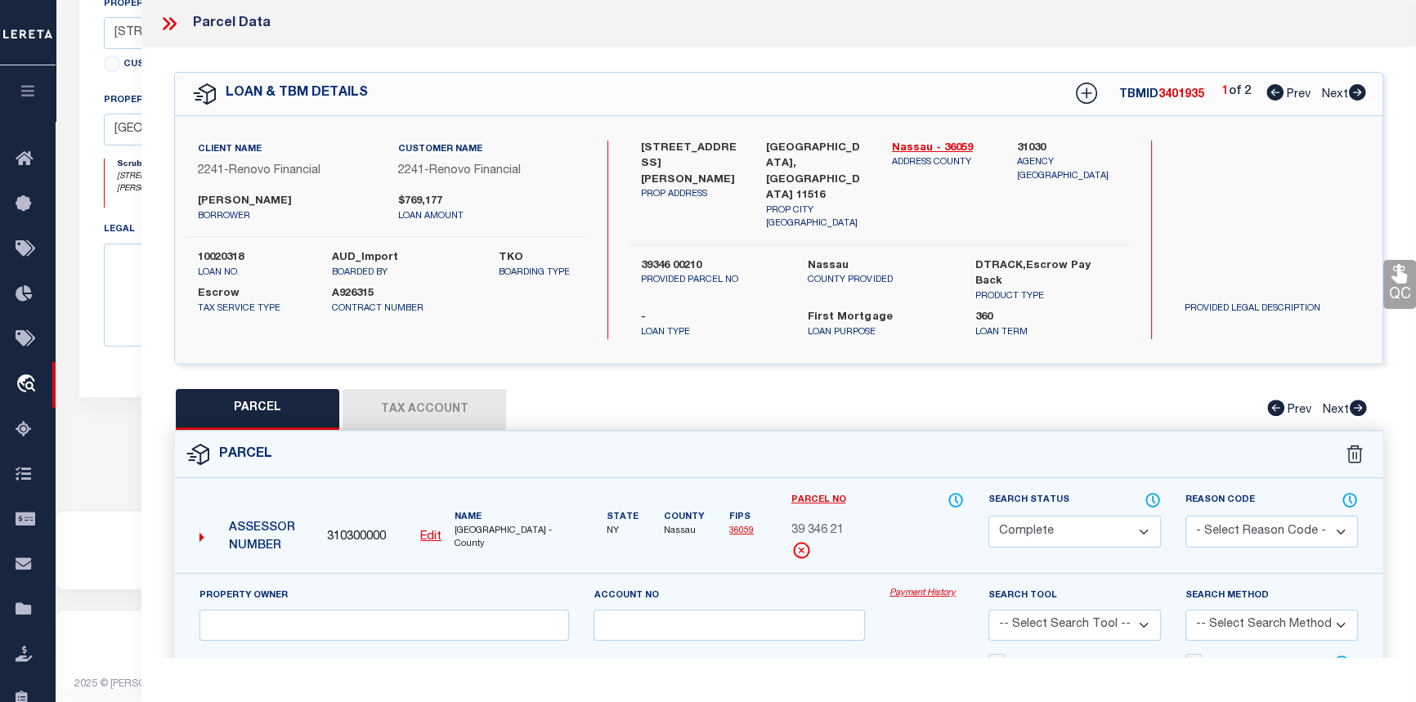
click at [922, 587] on link "Payment History" at bounding box center [927, 594] width 74 height 14
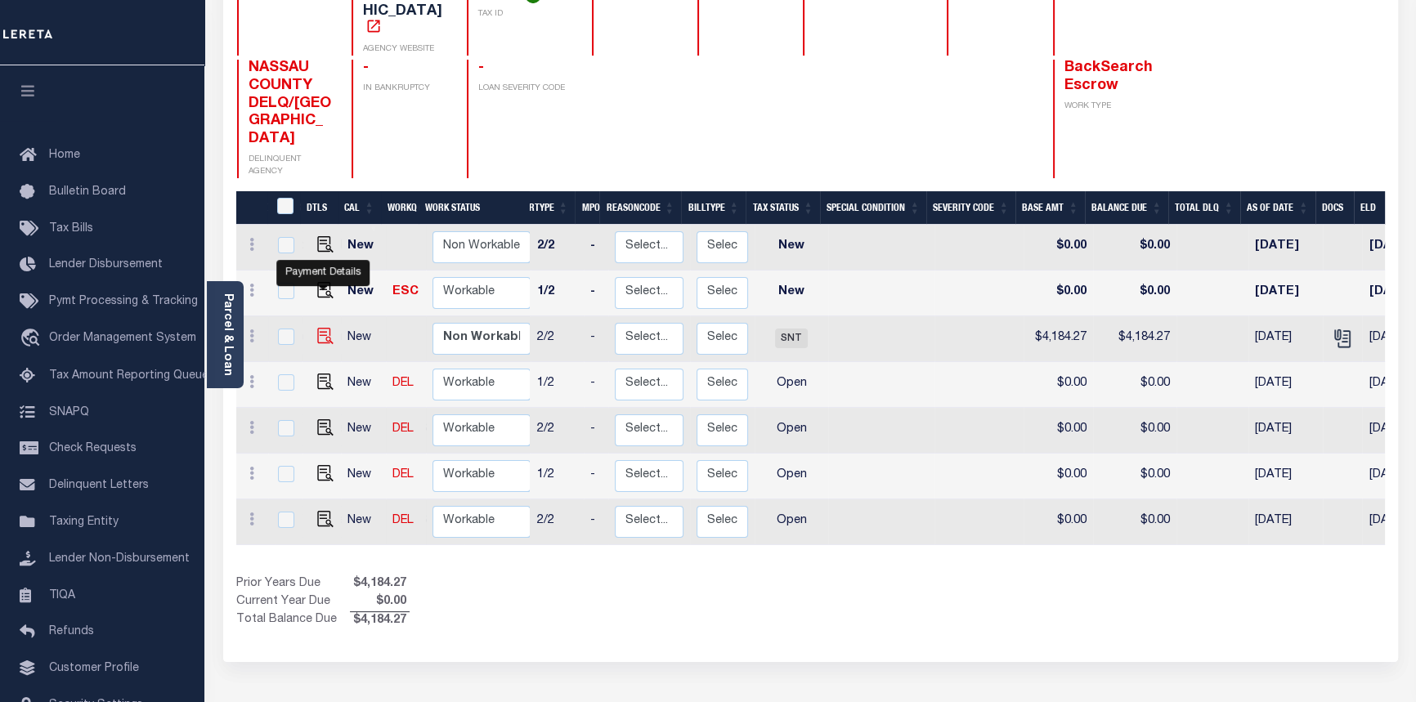
click at [319, 328] on img "" at bounding box center [325, 336] width 16 height 16
checkbox input "true"
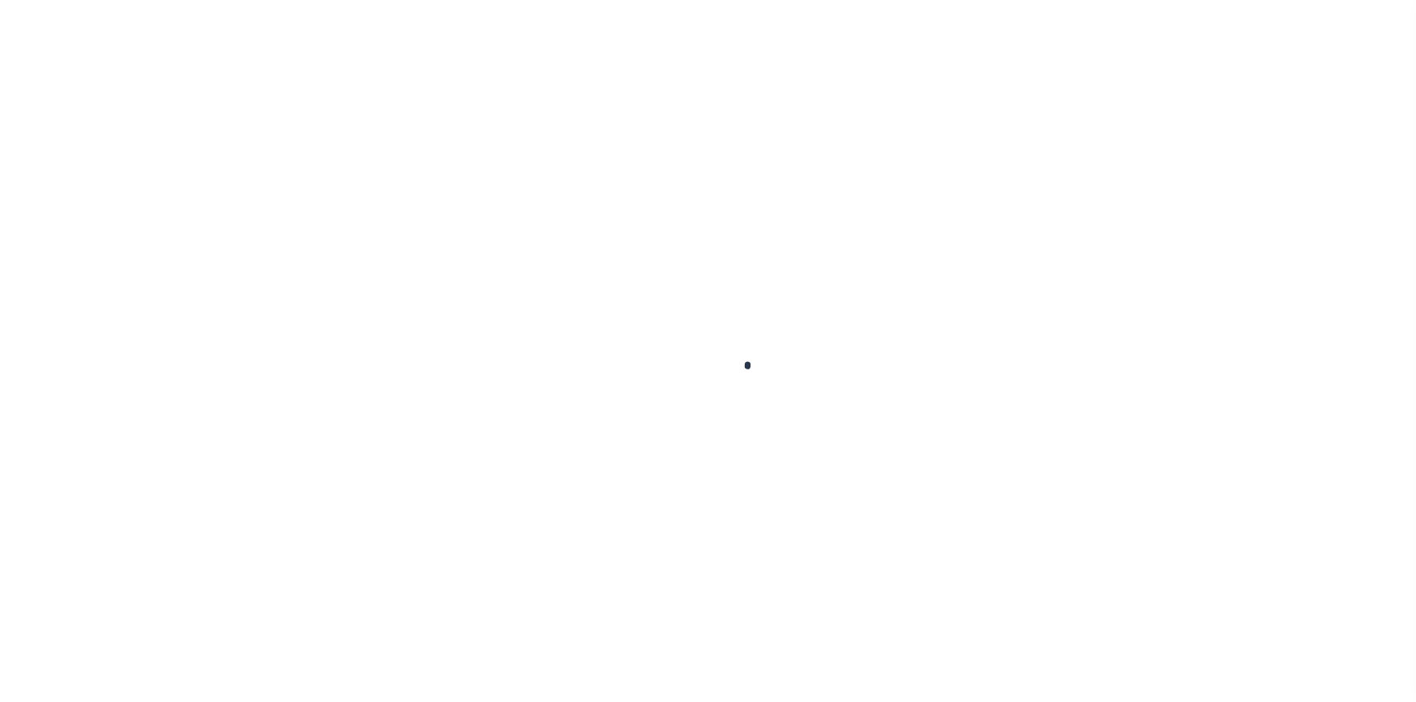
checkbox input "false"
type input "202520127017"
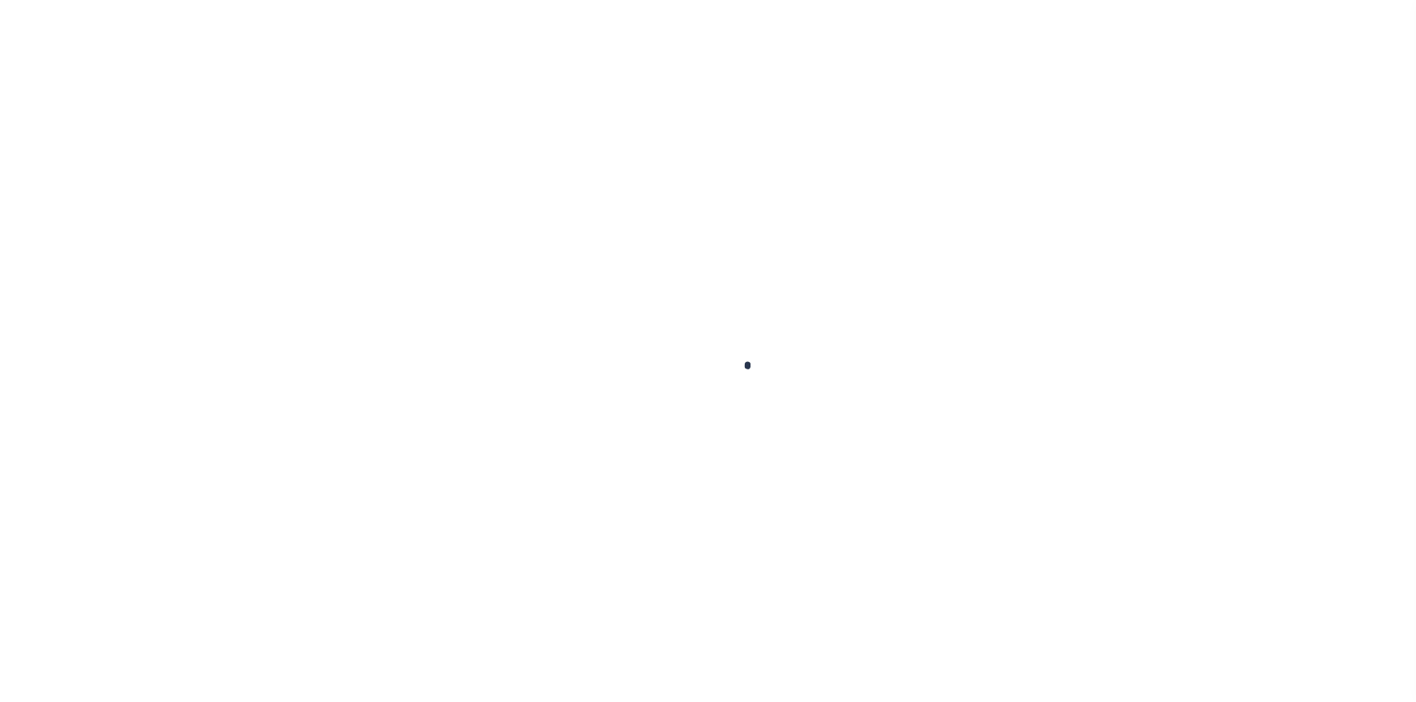
type input "[DATE]"
type input "$4,184.27"
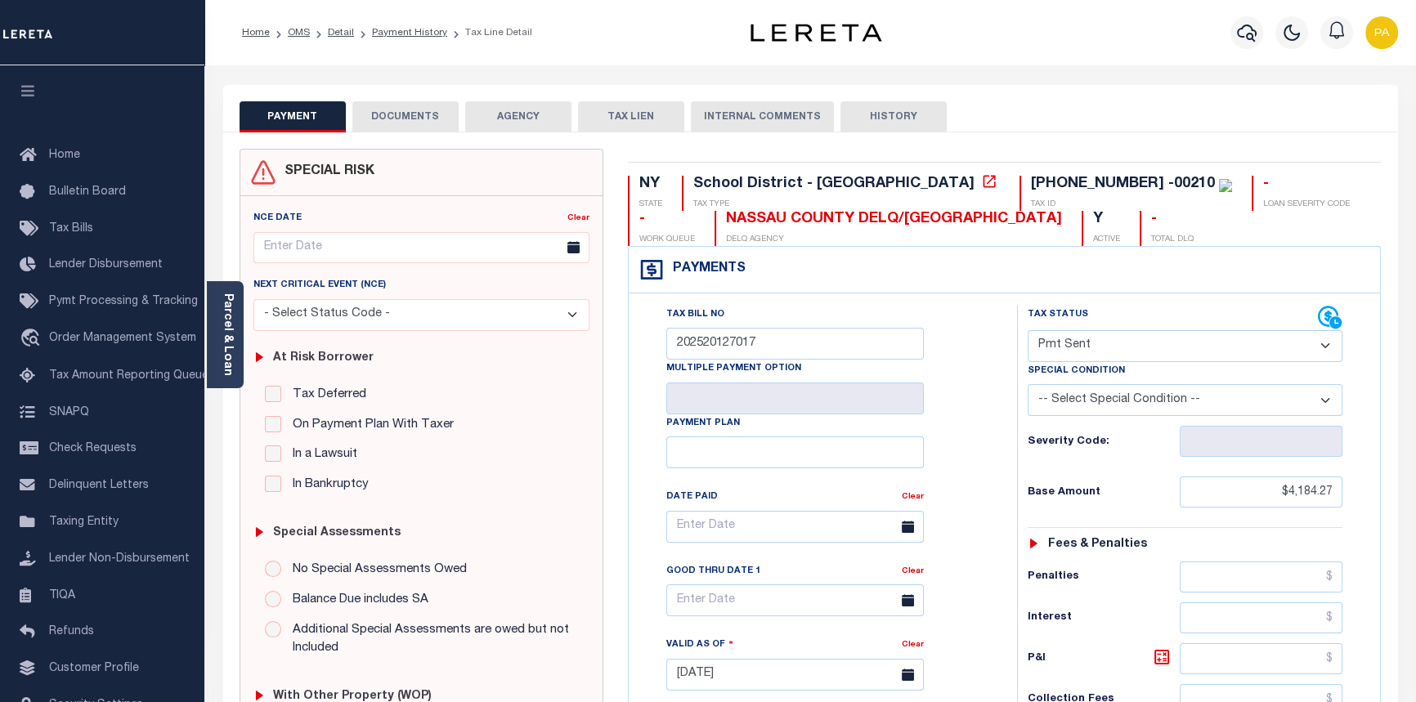
click at [1321, 346] on select "- Select Status Code - Open Due/Unpaid Paid Incomplete No Tax Due Internal Refu…" at bounding box center [1186, 346] width 316 height 32
select select "PYD"
click at [1028, 331] on select "- Select Status Code - Open Due/Unpaid Paid Incomplete No Tax Due Internal Refu…" at bounding box center [1186, 346] width 316 height 32
type input "[DATE]"
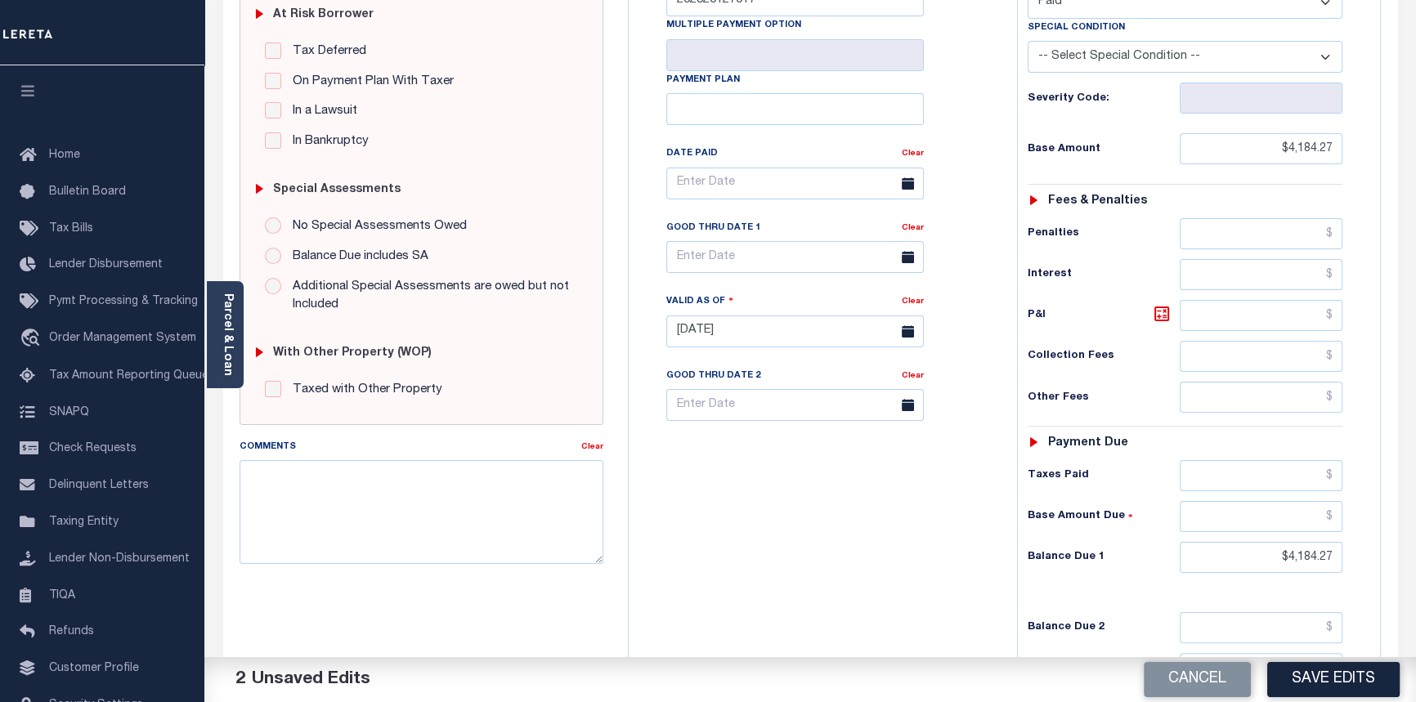
scroll to position [371, 0]
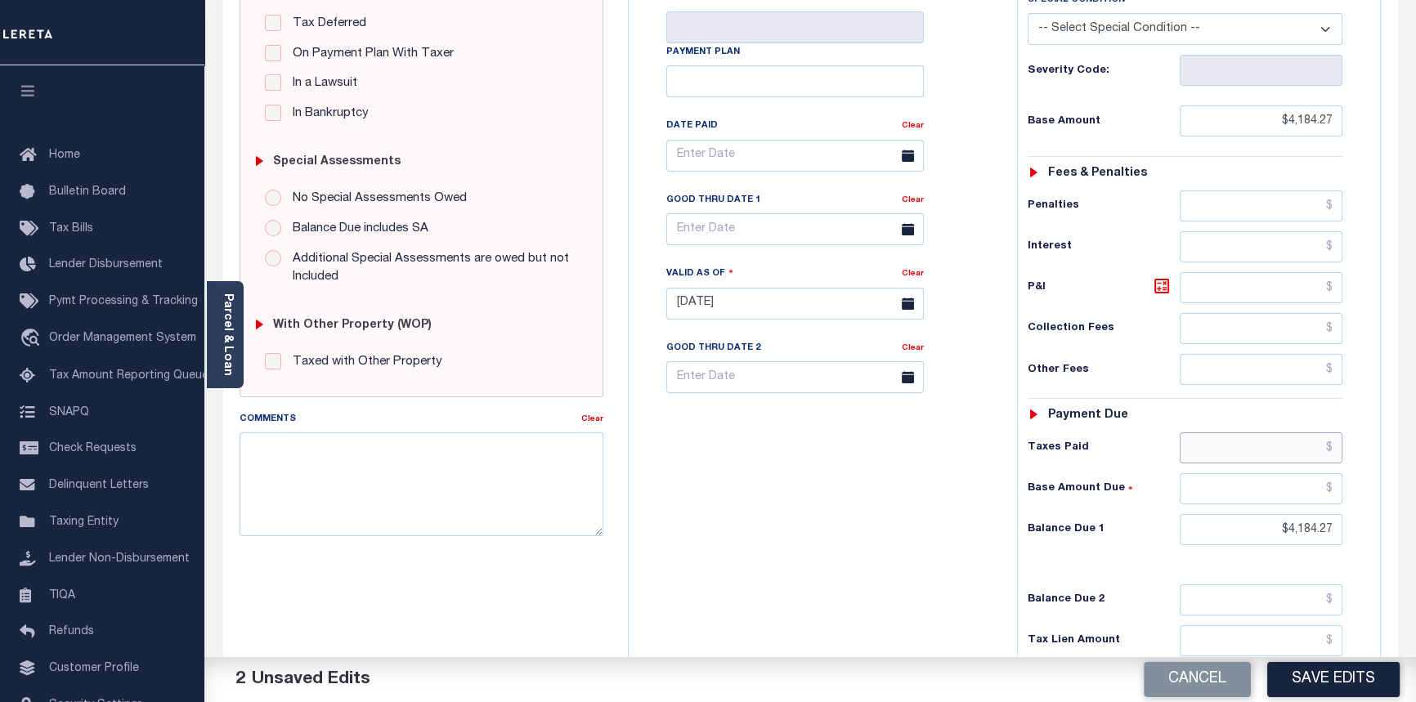
click at [1330, 454] on input "text" at bounding box center [1262, 448] width 164 height 31
type input "$4,184.27"
click at [1332, 488] on input "text" at bounding box center [1262, 488] width 164 height 31
type input "$0.00"
drag, startPoint x: 1280, startPoint y: 524, endPoint x: 1401, endPoint y: 607, distance: 146.3
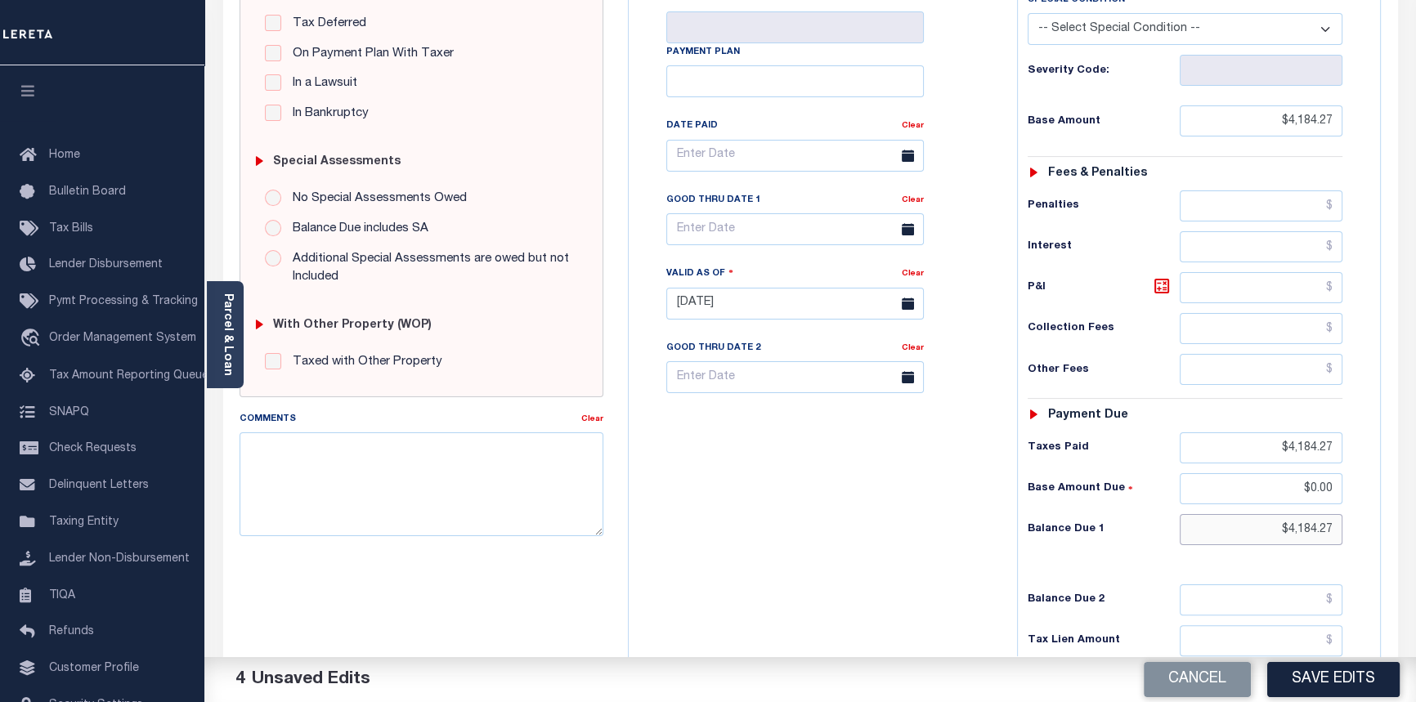
click at [1415, 593] on html "Home OMS Detail Payment History Tax Line Detail" at bounding box center [708, 247] width 1416 height 1236
type input "$0.00"
click at [294, 449] on textarea "Comments" at bounding box center [422, 484] width 365 height 103
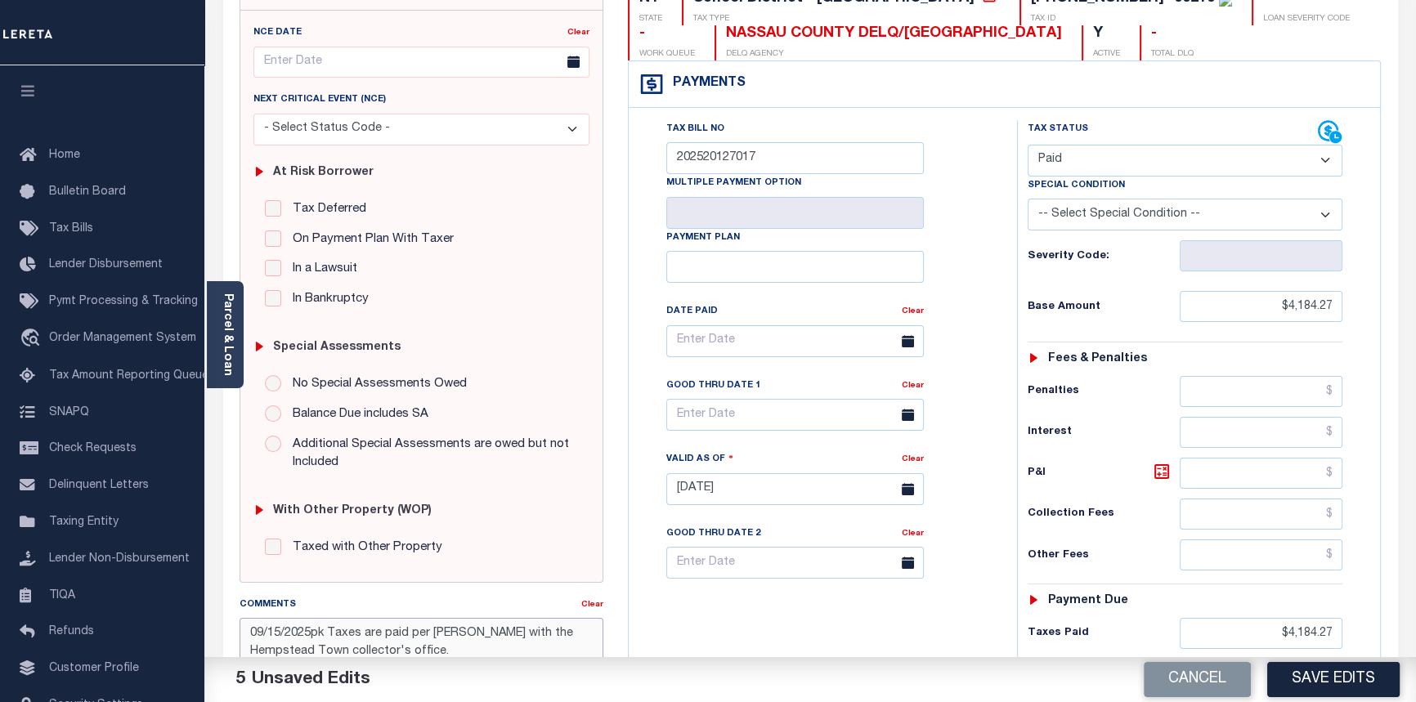
scroll to position [222, 0]
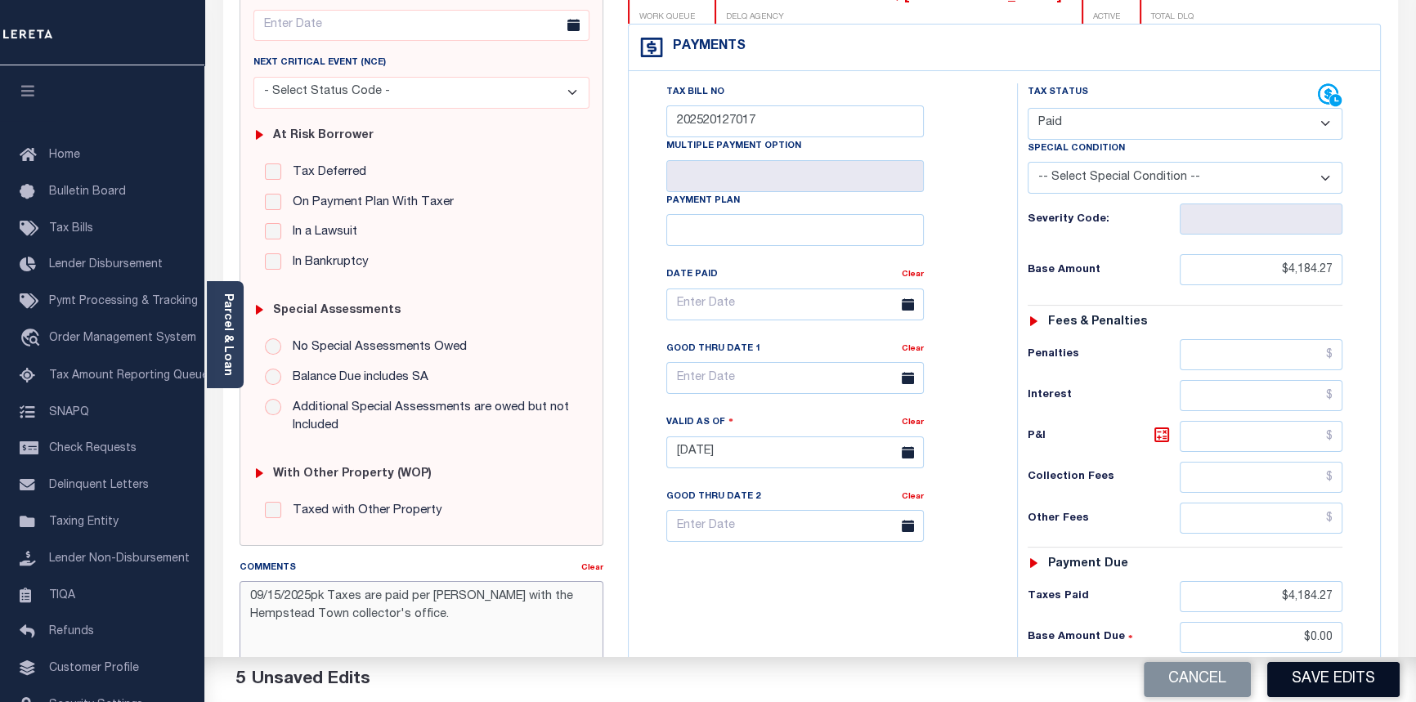
type textarea "09/15/2025pk Taxes are paid per Katerina with the Hempstead Town collector's of…"
click at [1321, 686] on button "Save Edits" at bounding box center [1333, 679] width 132 height 35
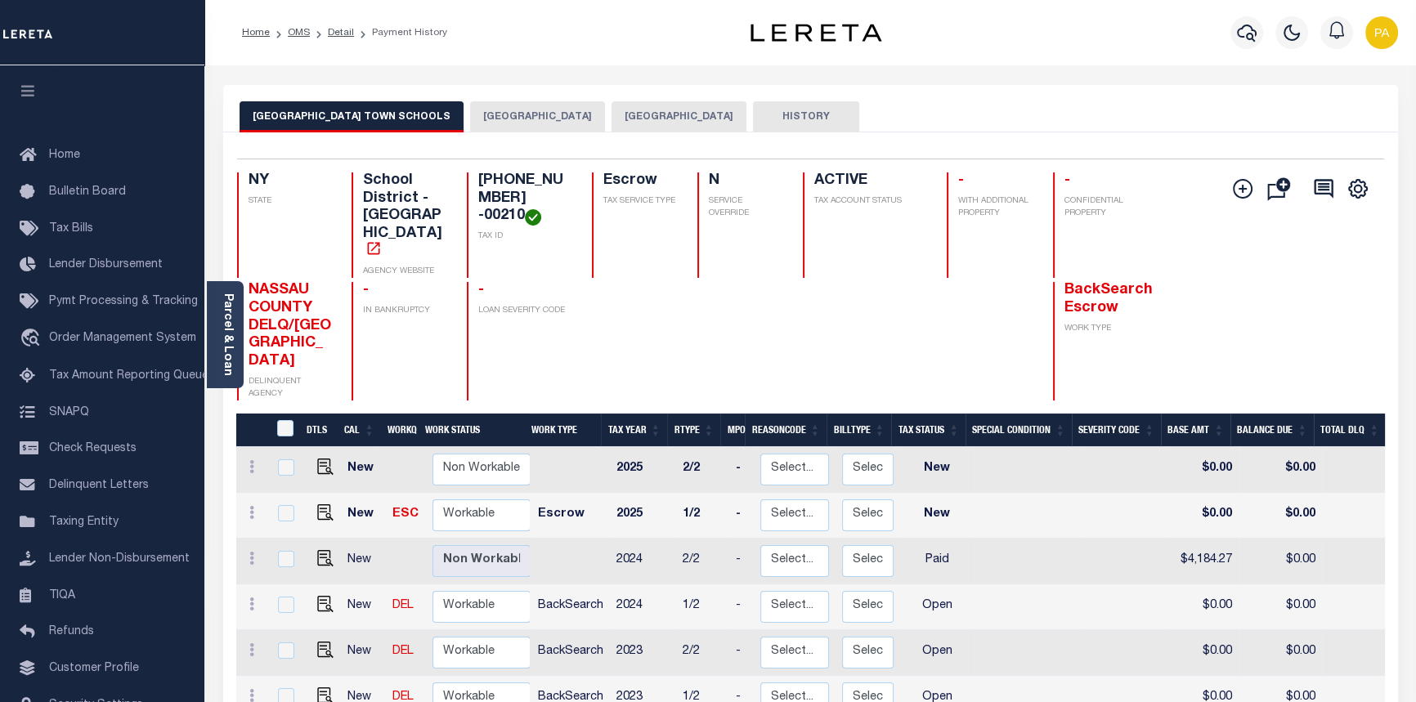
click at [470, 117] on button "[GEOGRAPHIC_DATA]" at bounding box center [537, 116] width 135 height 31
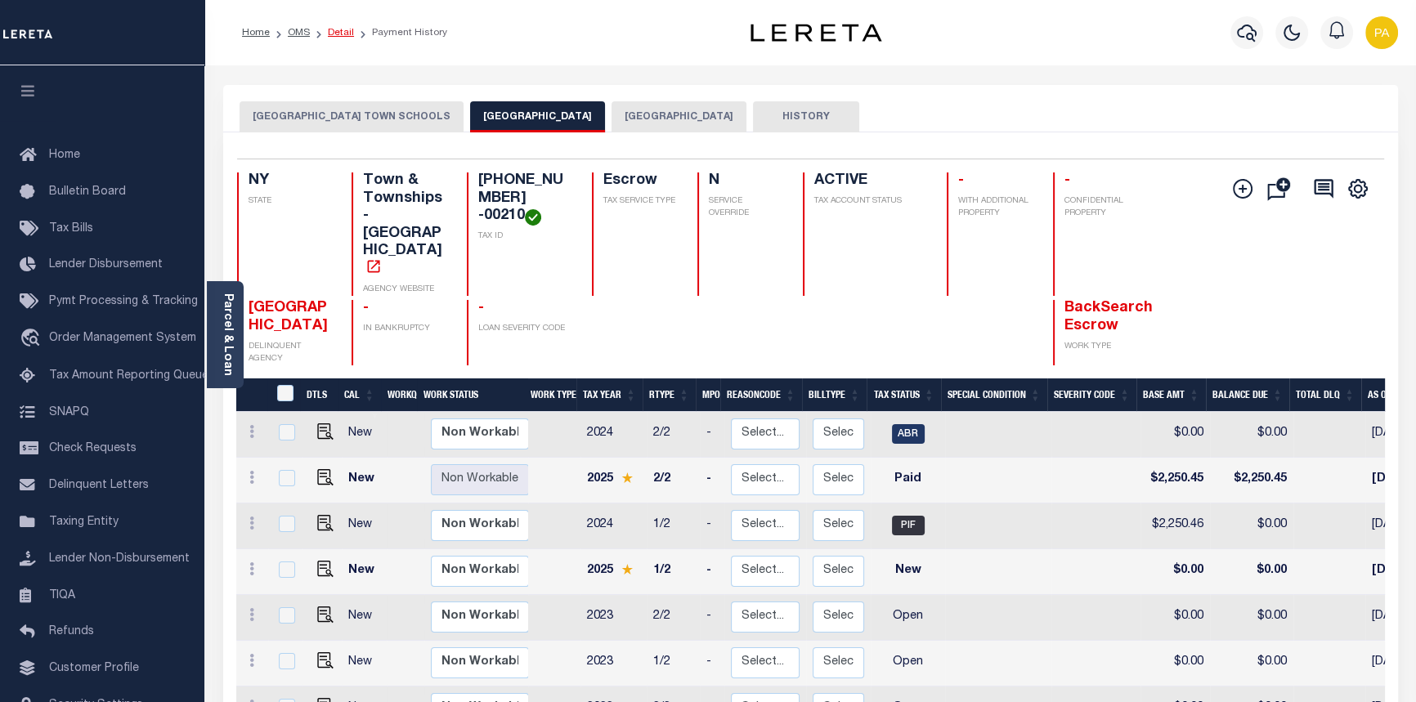
click at [331, 34] on link "Detail" at bounding box center [341, 33] width 26 height 10
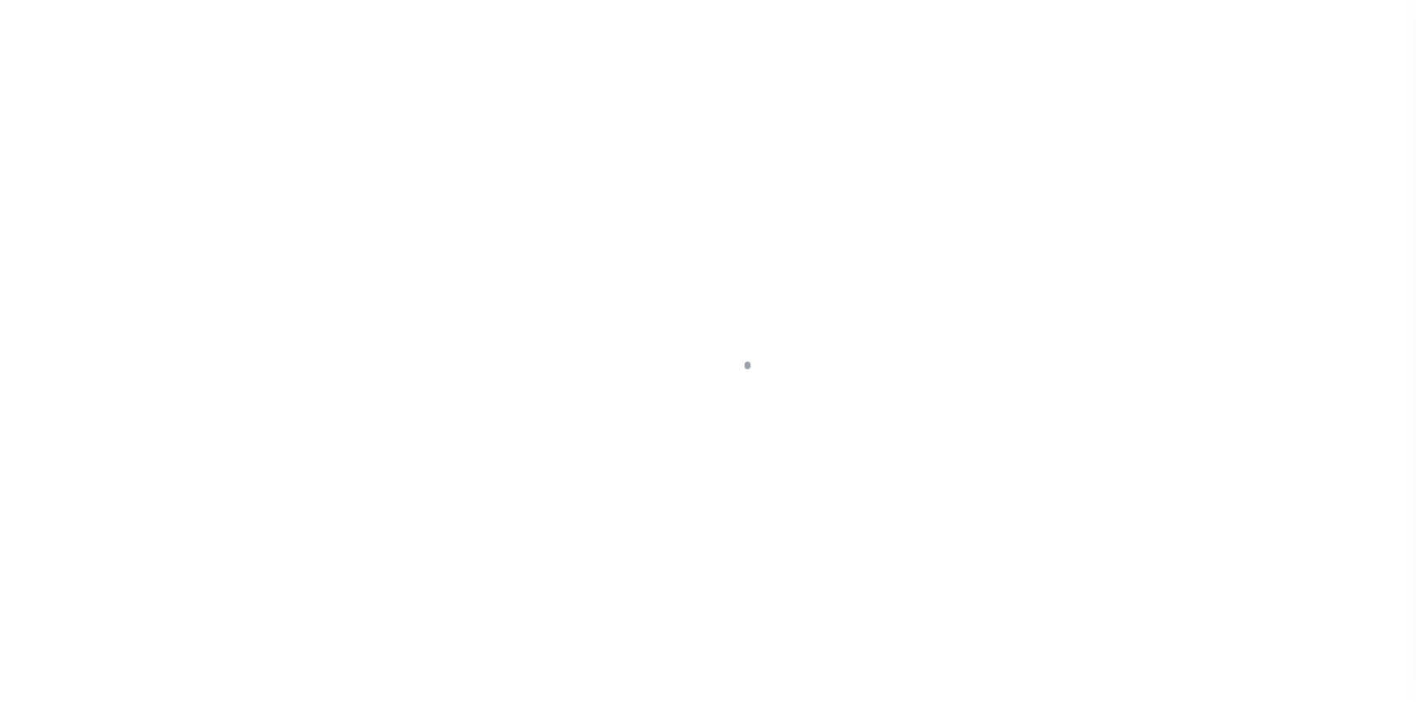
select select "10"
select select "Escrow"
type input "[STREET_ADDRESS][PERSON_NAME]"
type input "39346 00210"
type input "[GEOGRAPHIC_DATA], [GEOGRAPHIC_DATA] 11516"
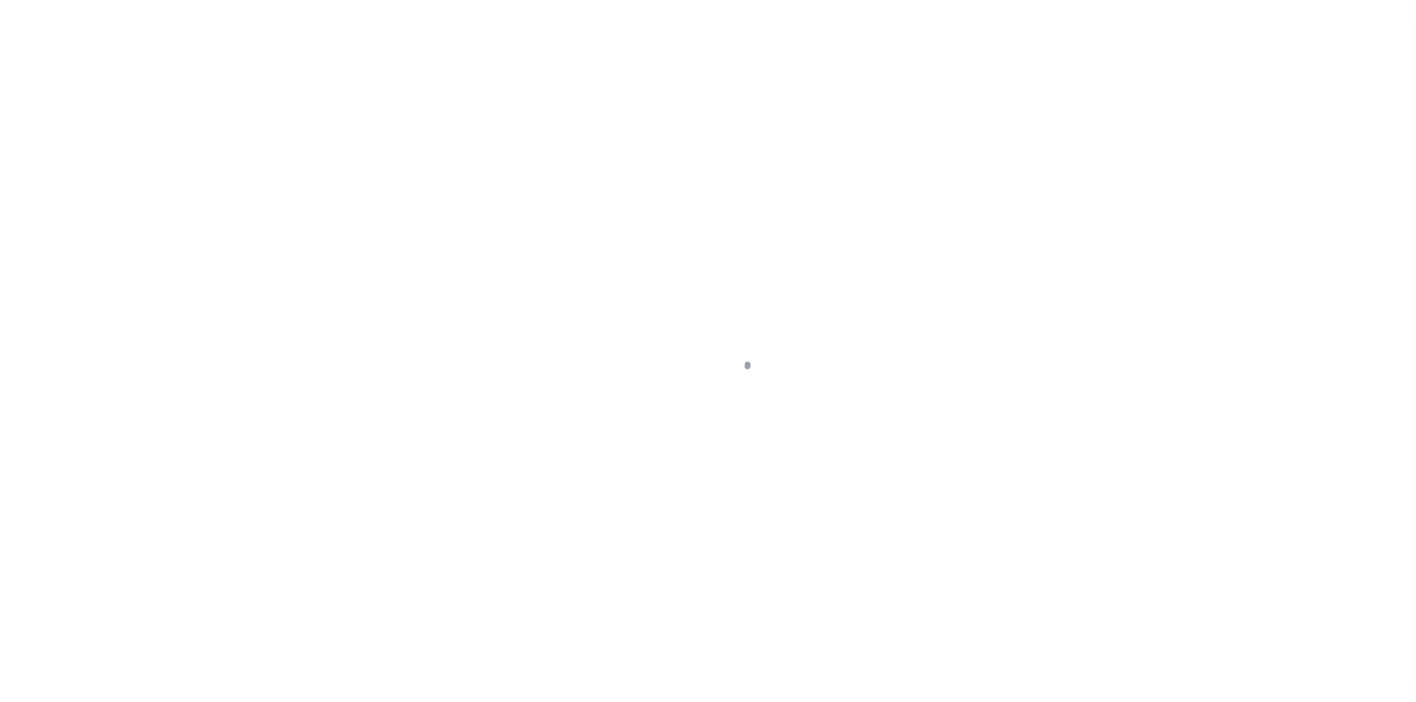
type input "a0kUS000007eBbp"
type input "NY"
select select
type textarea "Liability Limited to Customer Provided Parcel"
select select "25067"
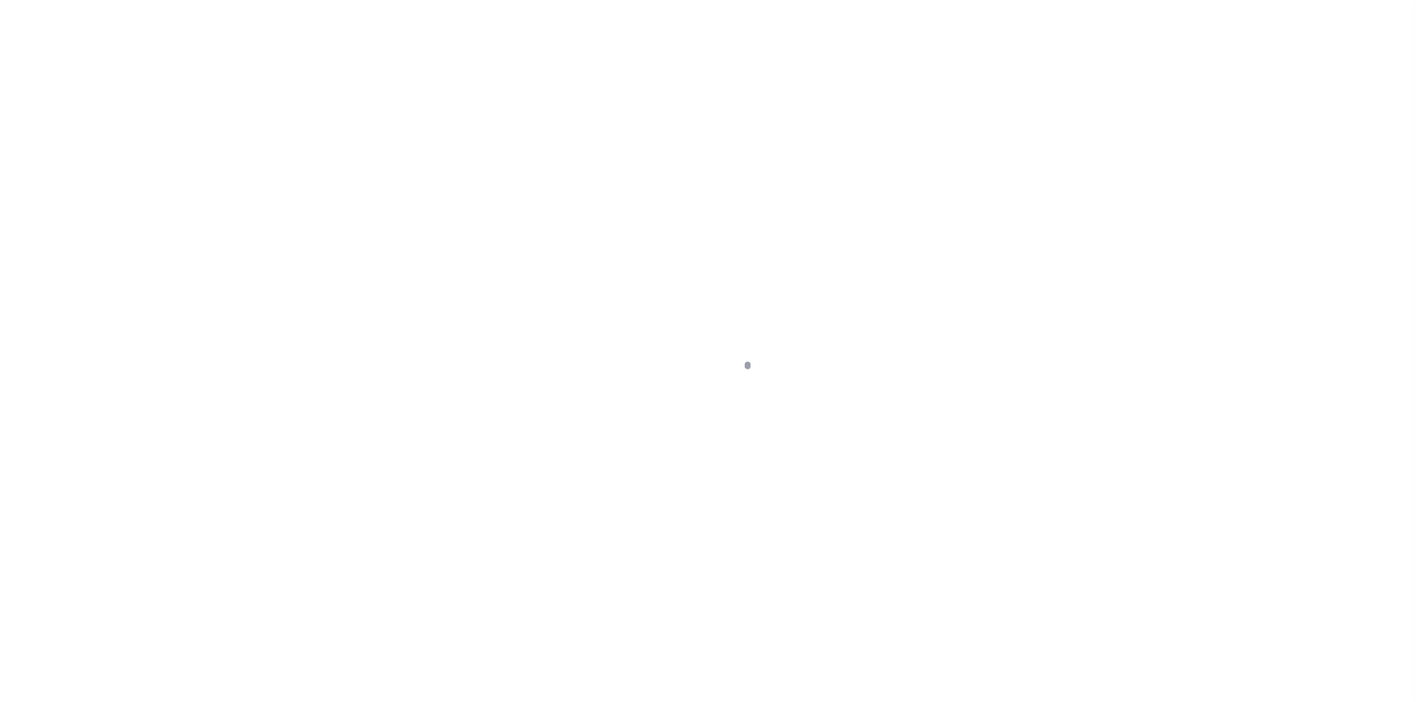
select select
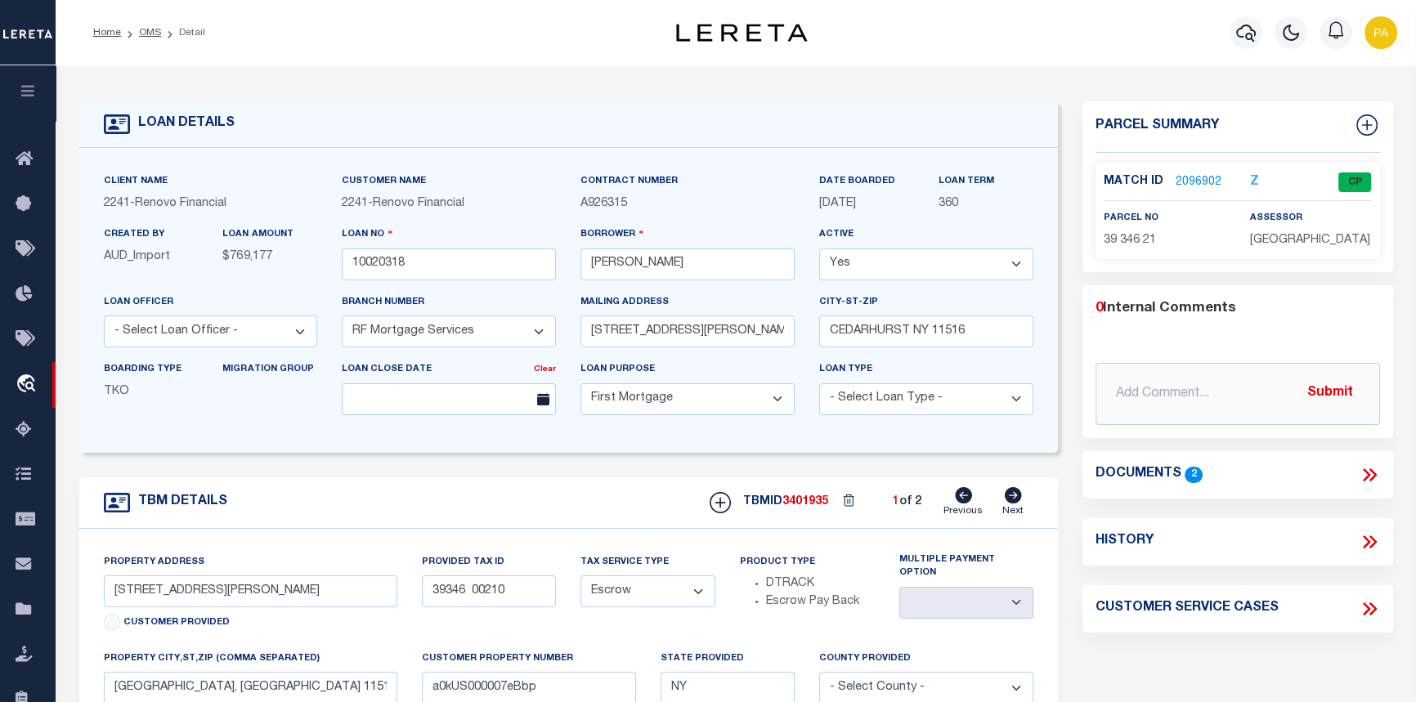
click at [1192, 179] on link "2096902" at bounding box center [1199, 182] width 46 height 17
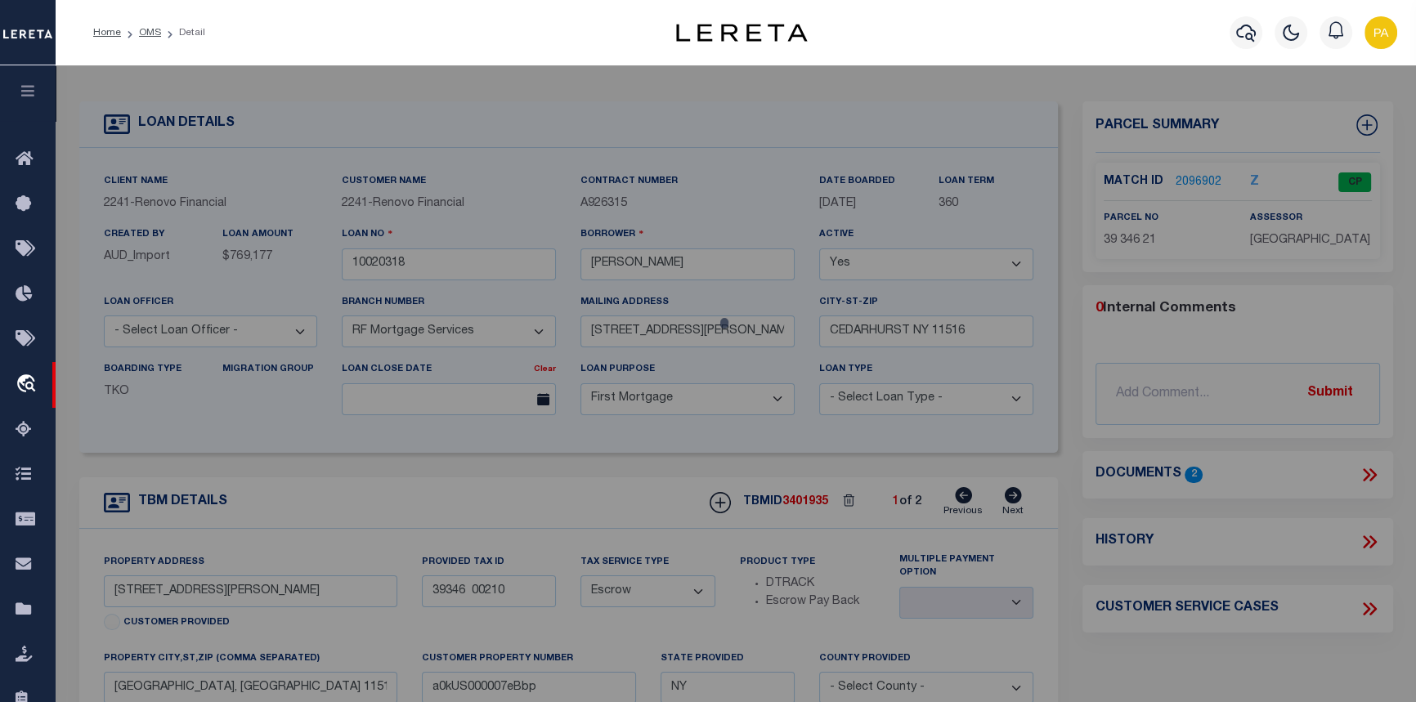
checkbox input "false"
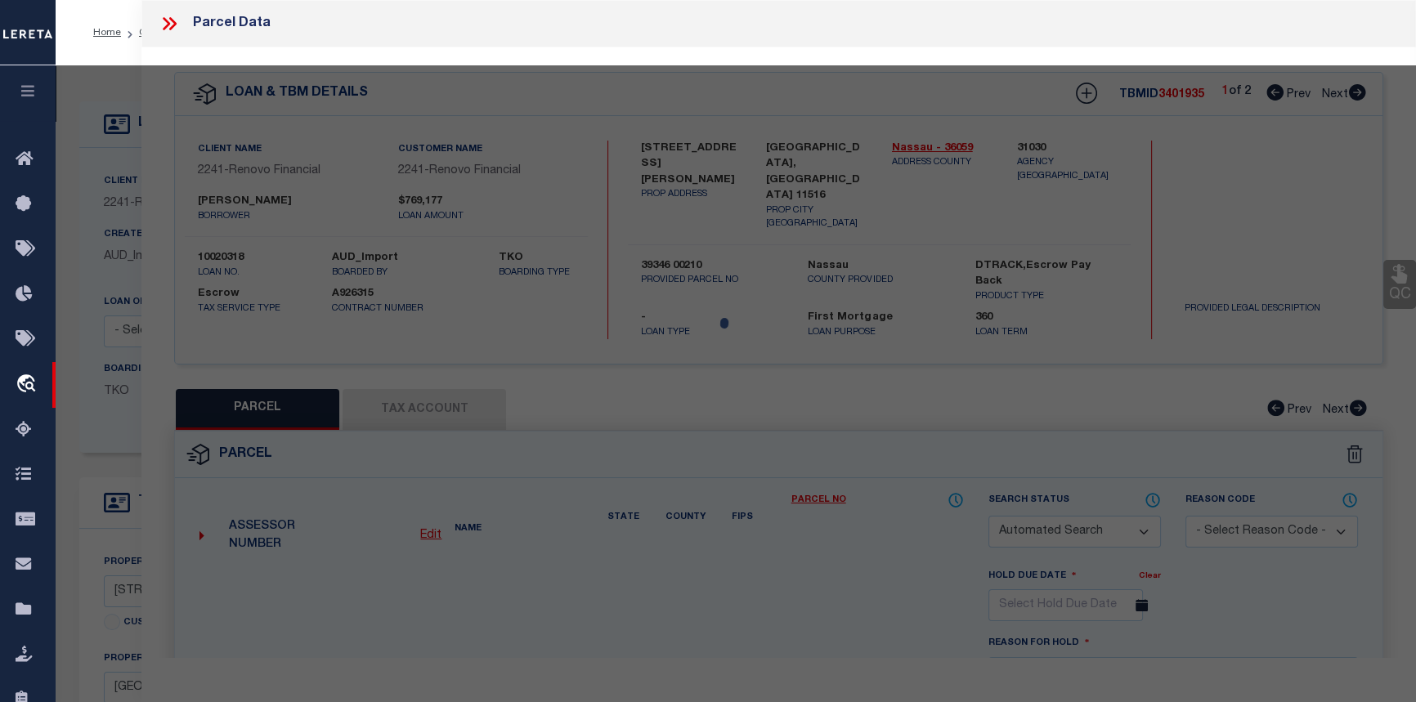
select select "CP"
select select
type input "350 LIVINGSTON PL"
checkbox input "false"
type input "[GEOGRAPHIC_DATA], [GEOGRAPHIC_DATA] 11516"
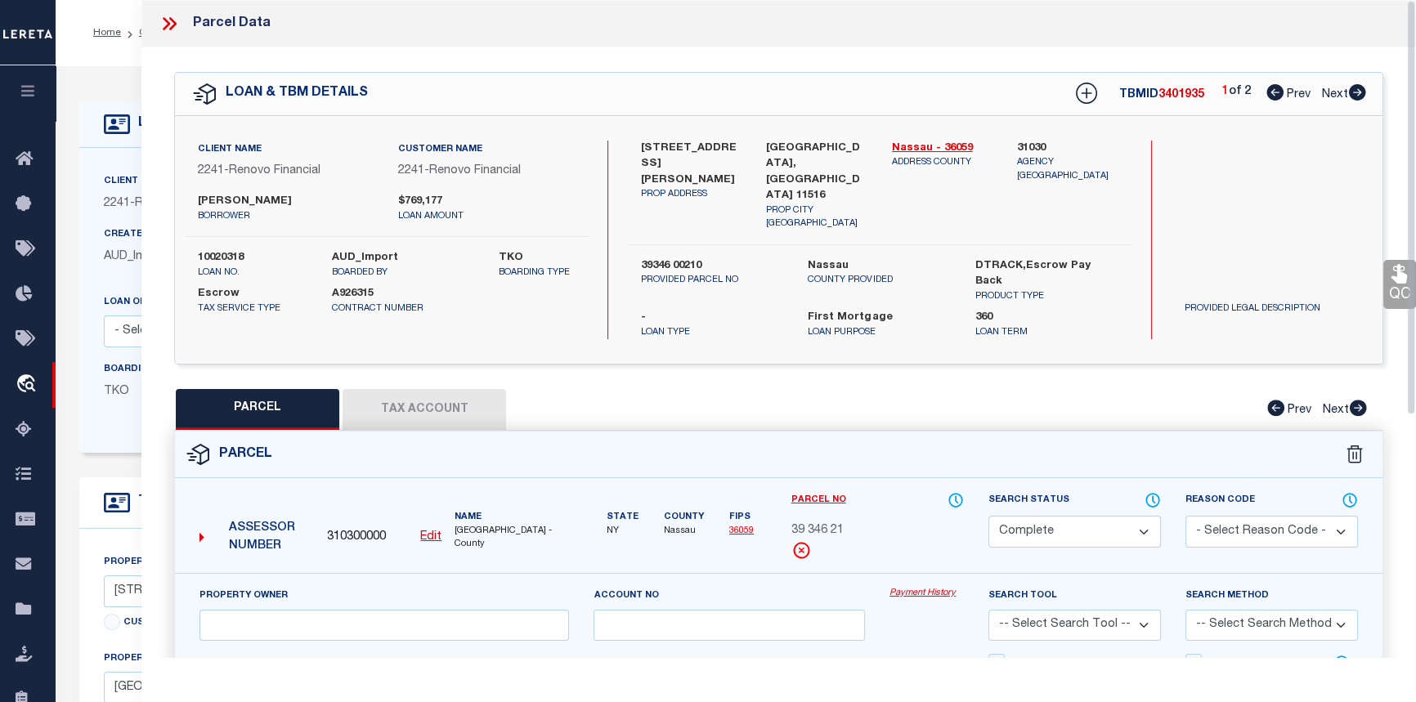
click at [909, 587] on link "Payment History" at bounding box center [927, 594] width 74 height 14
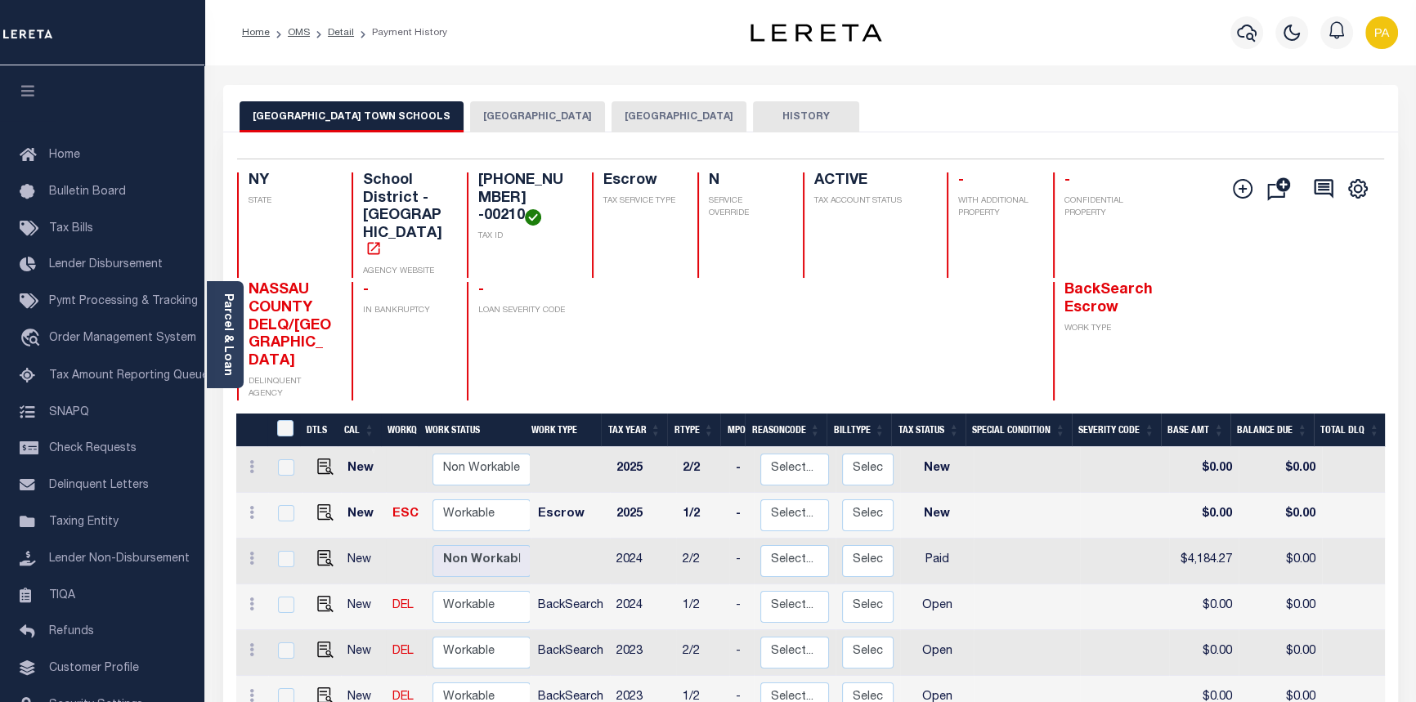
click at [470, 119] on button "HEMPSTEAD TOWN" at bounding box center [537, 116] width 135 height 31
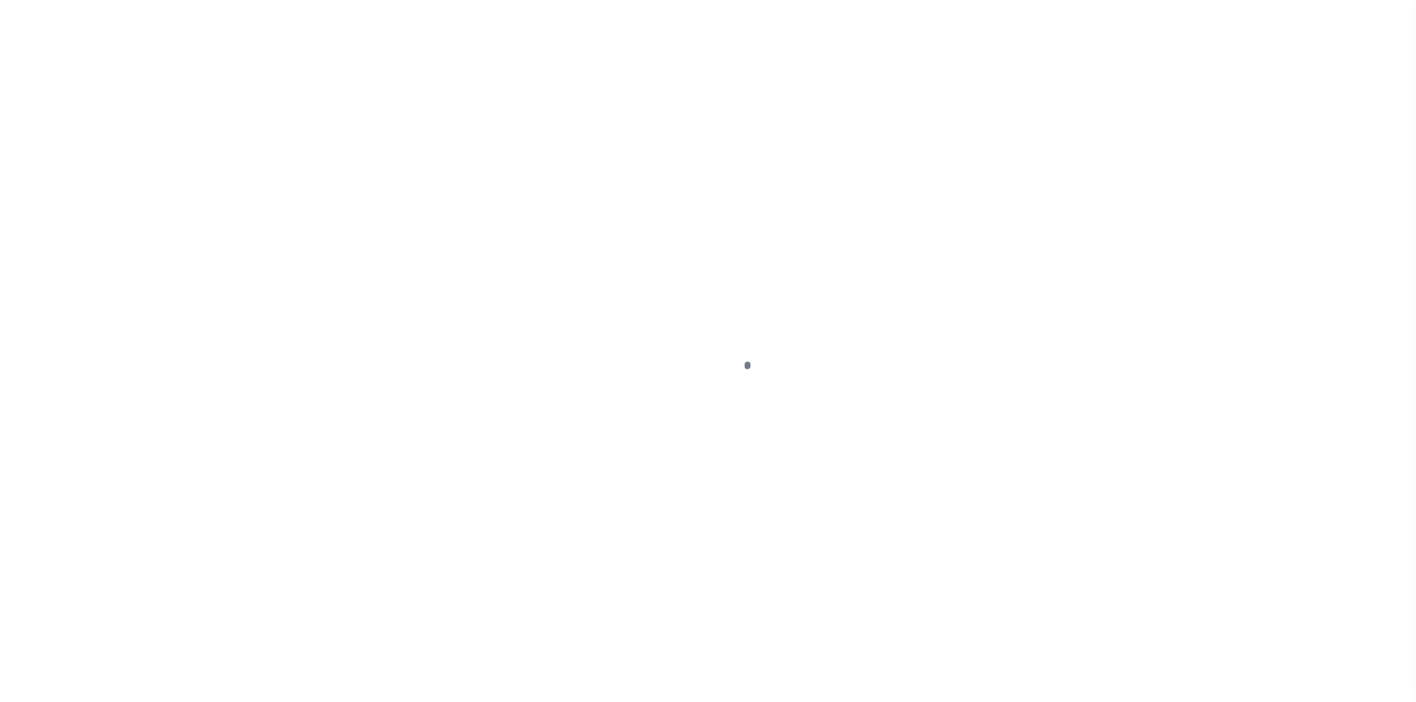
select select "ABR"
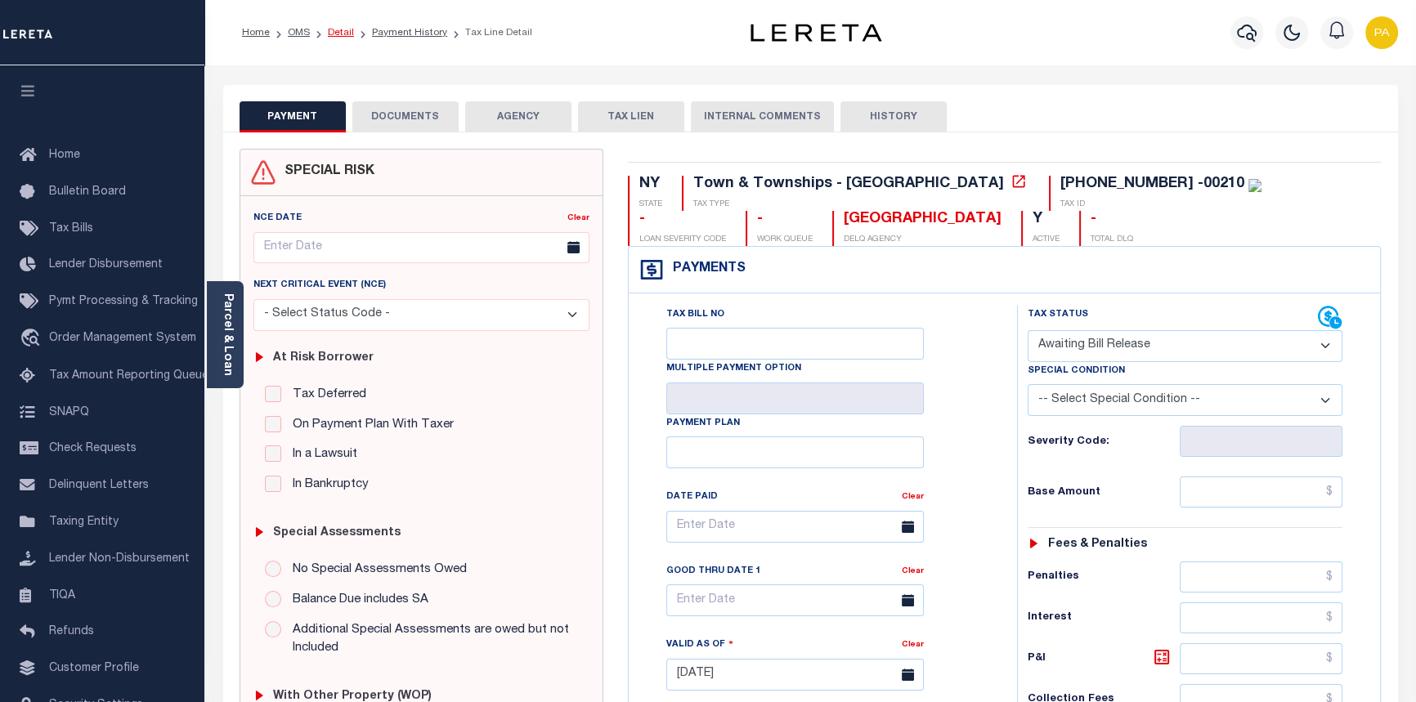
click at [334, 29] on link "Detail" at bounding box center [341, 33] width 26 height 10
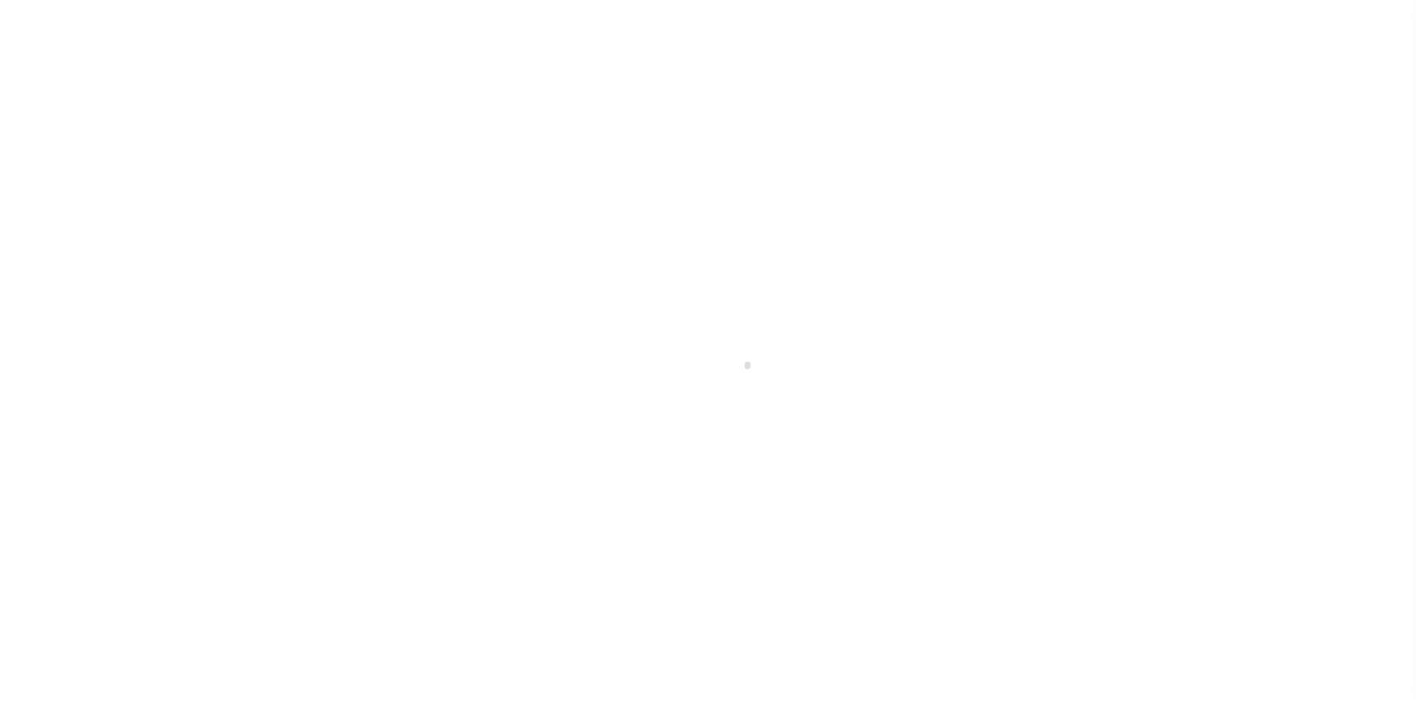
select select "25067"
select select "10"
select select "Escrow"
select select
